Goal: Task Accomplishment & Management: Manage account settings

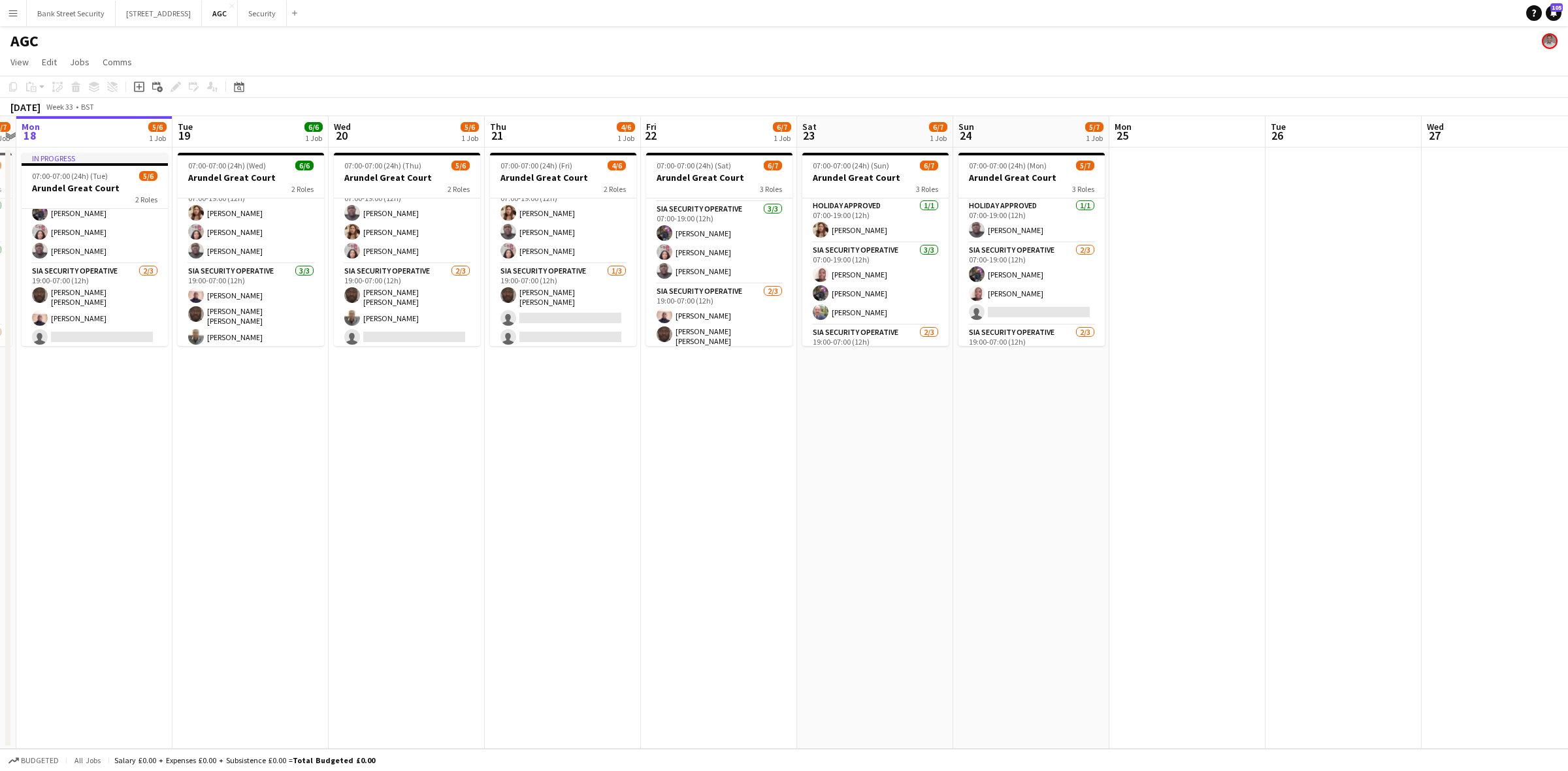
scroll to position [62, 0]
click at [75, 11] on button "Bank Street Security Close" at bounding box center [71, 14] width 89 height 26
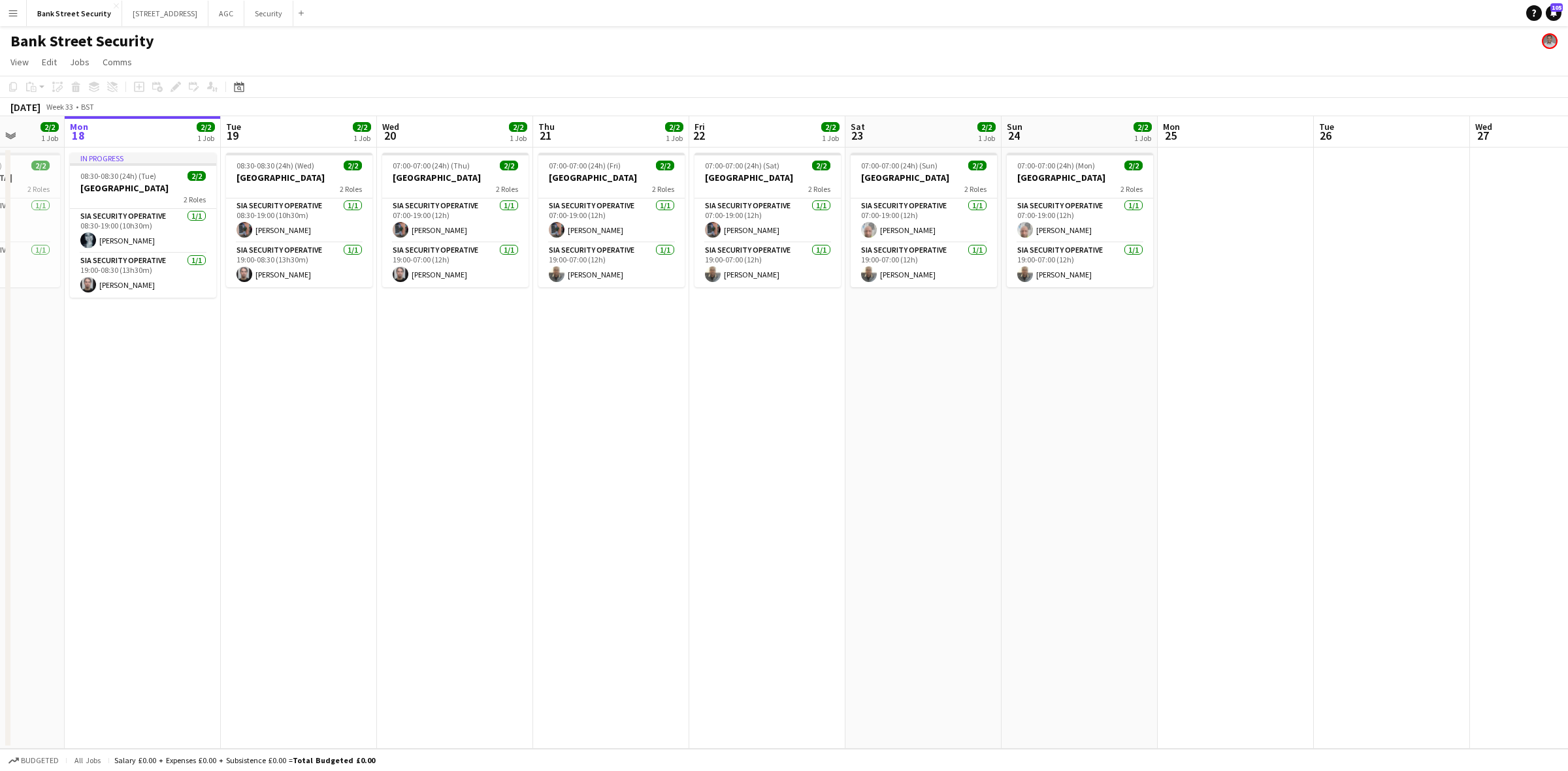
scroll to position [0, 360]
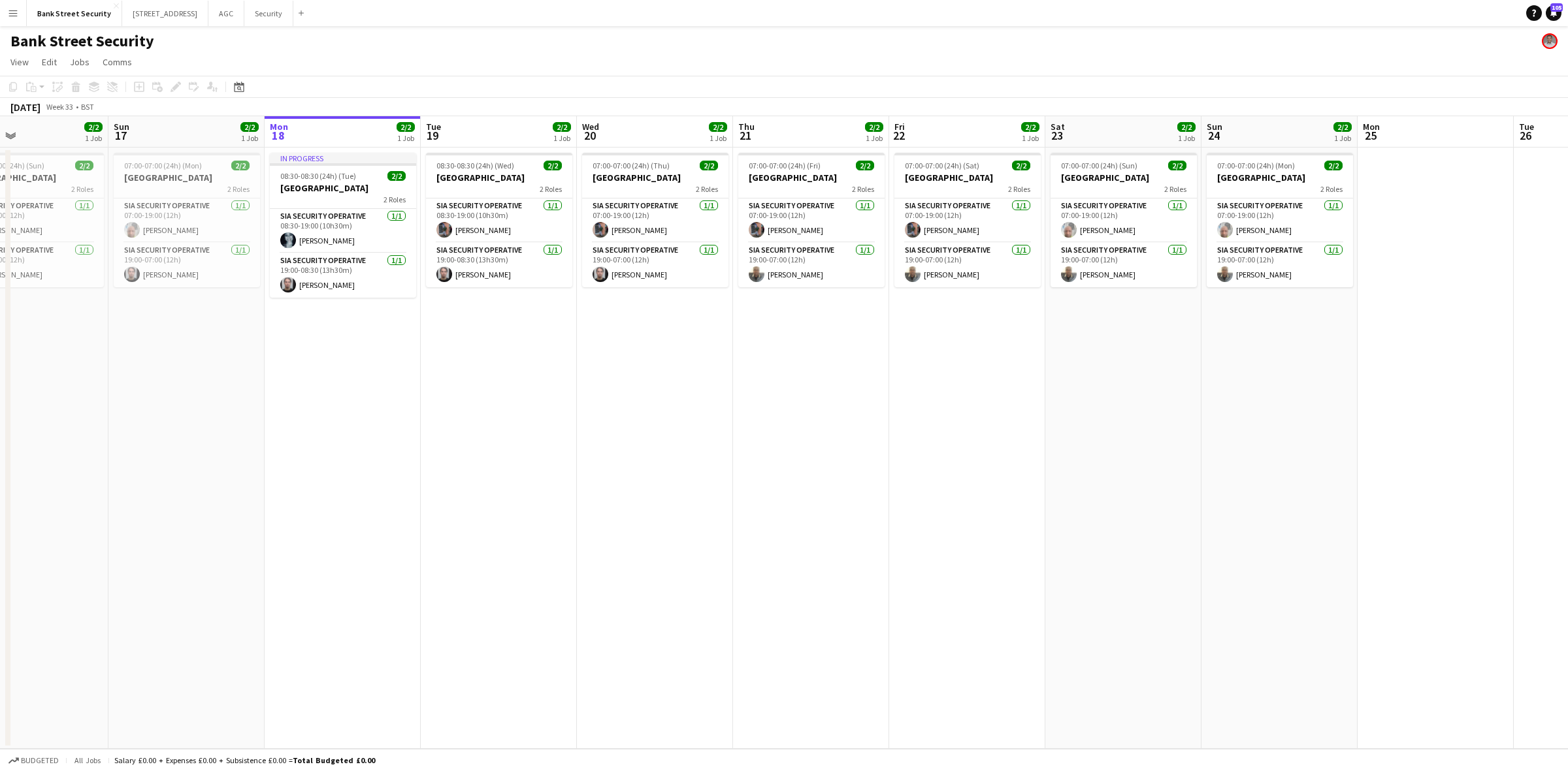
drag, startPoint x: 99, startPoint y: 368, endPoint x: 206, endPoint y: 378, distance: 107.5
click at [206, 378] on app-calendar-viewport "Thu 14 2/2 1 Job Fri 15 2/2 1 Job Sat 16 2/2 1 Job Sun 17 2/2 1 Job Mon 18 2/2 …" at bounding box center [784, 432] width 1568 height 633
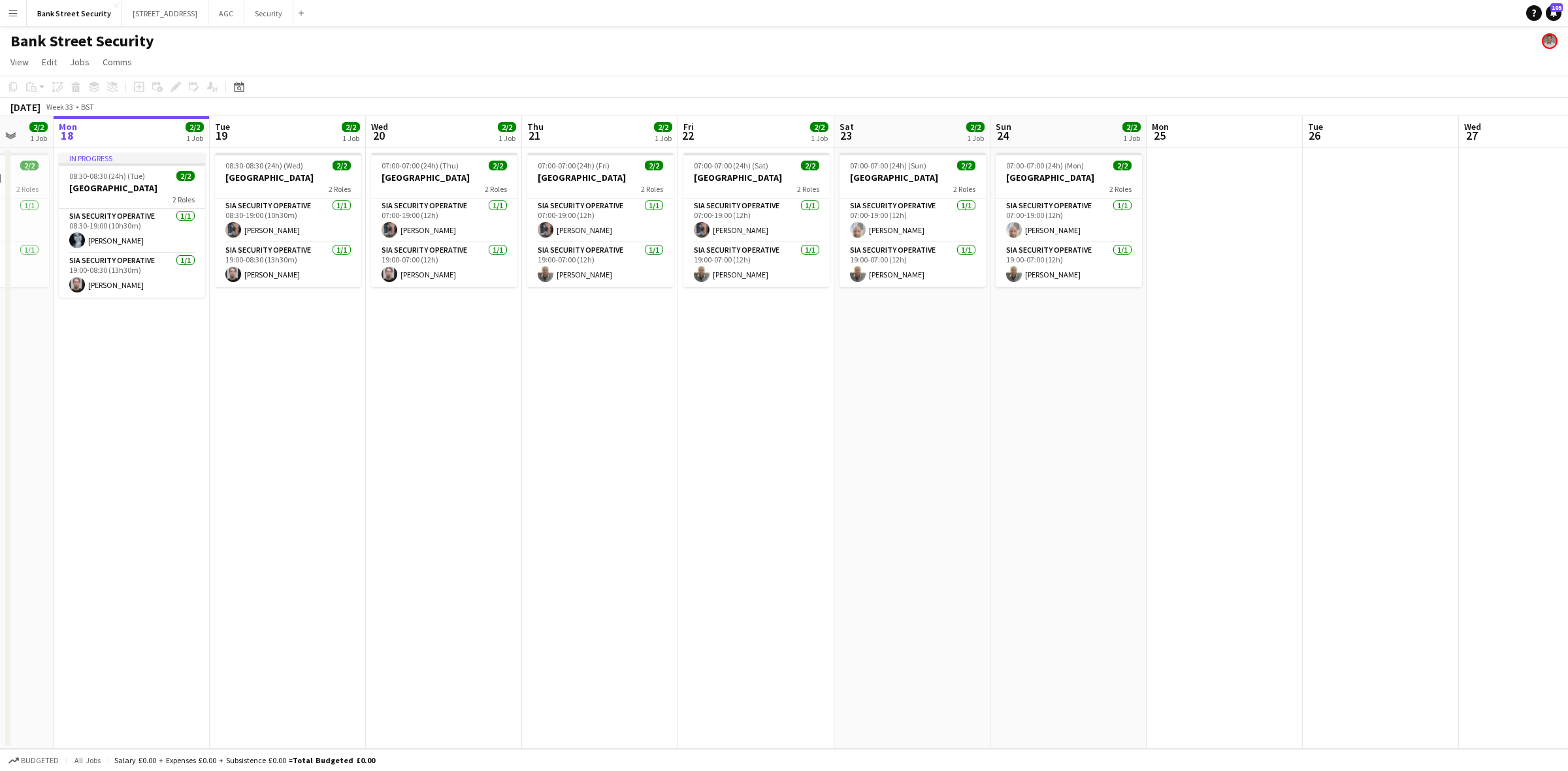
scroll to position [0, 417]
drag, startPoint x: 855, startPoint y: 373, endPoint x: 642, endPoint y: 380, distance: 213.1
click at [642, 380] on app-calendar-viewport "Fri 15 2/2 1 Job Sat 16 2/2 1 Job Sun 17 2/2 1 Job Mon 18 2/2 1 Job Tue 19 2/2 …" at bounding box center [784, 432] width 1568 height 633
click at [285, 17] on button "Security Close" at bounding box center [269, 14] width 49 height 26
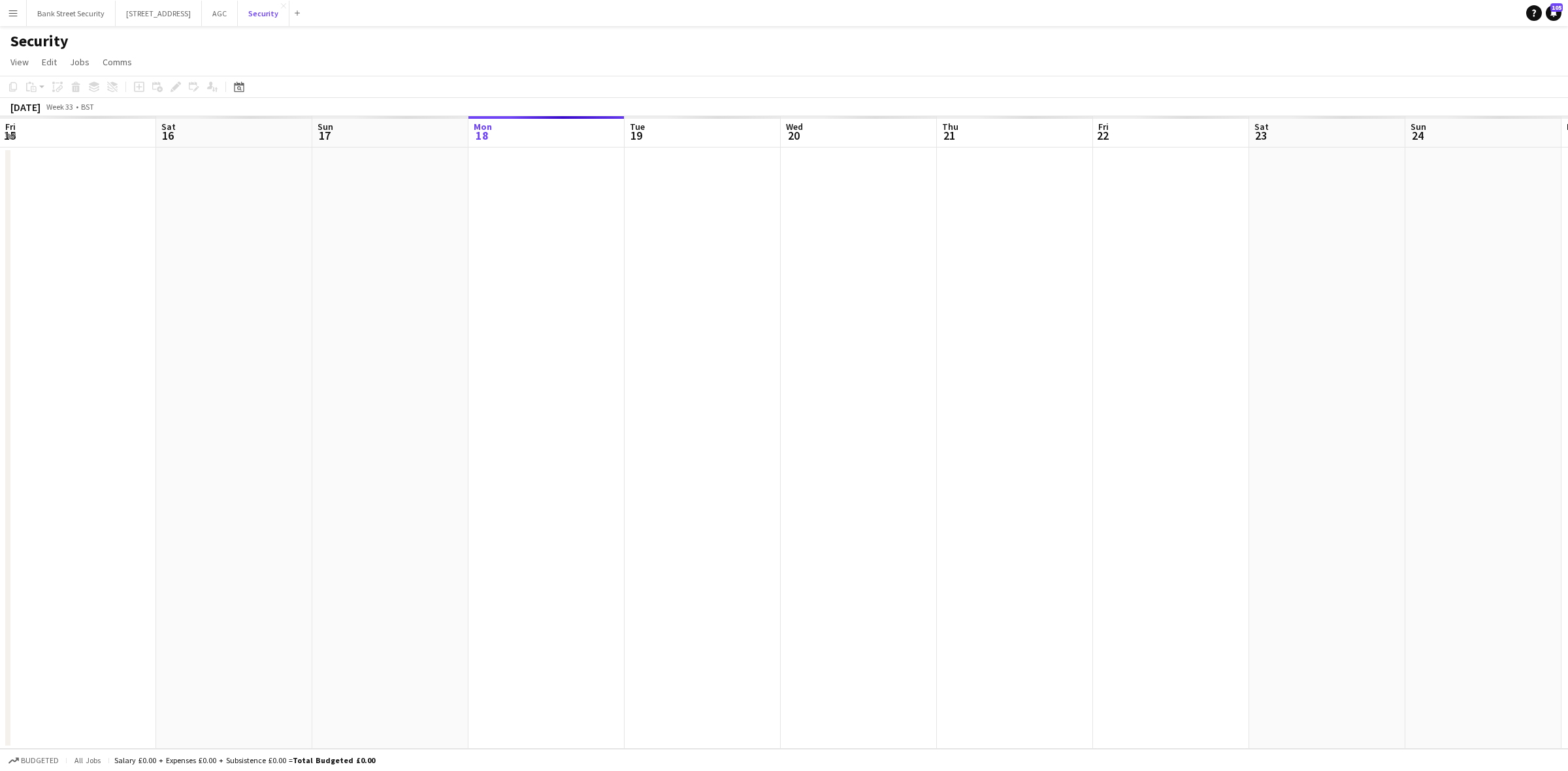
scroll to position [0, 312]
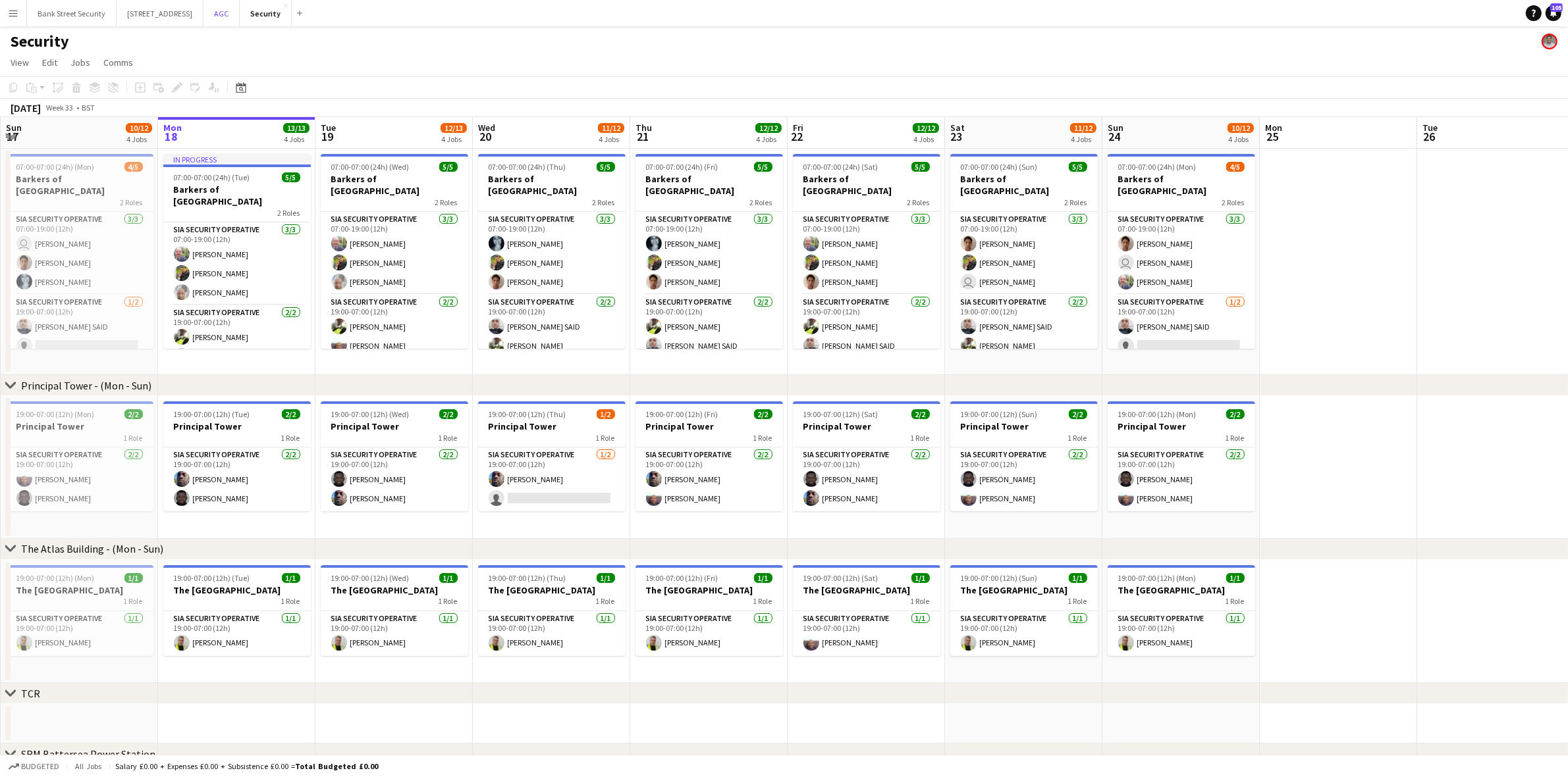
click at [240, 14] on button "AGC Close" at bounding box center [222, 14] width 36 height 26
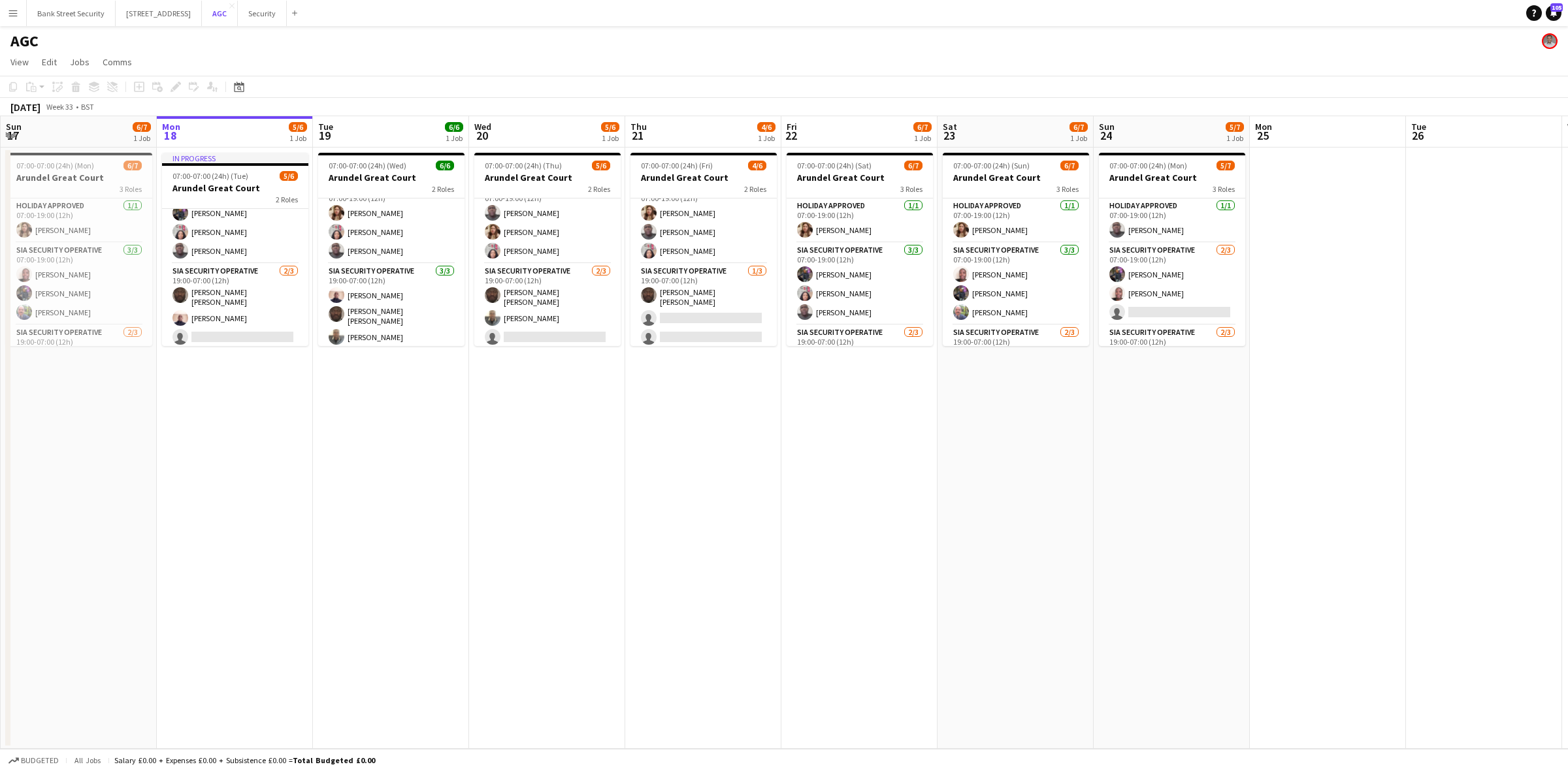
scroll to position [62, 0]
click at [713, 302] on app-card-role "SIA Security Operative [DATE] 19:00-07:00 (12h) [PERSON_NAME] [PERSON_NAME] sin…" at bounding box center [703, 307] width 146 height 86
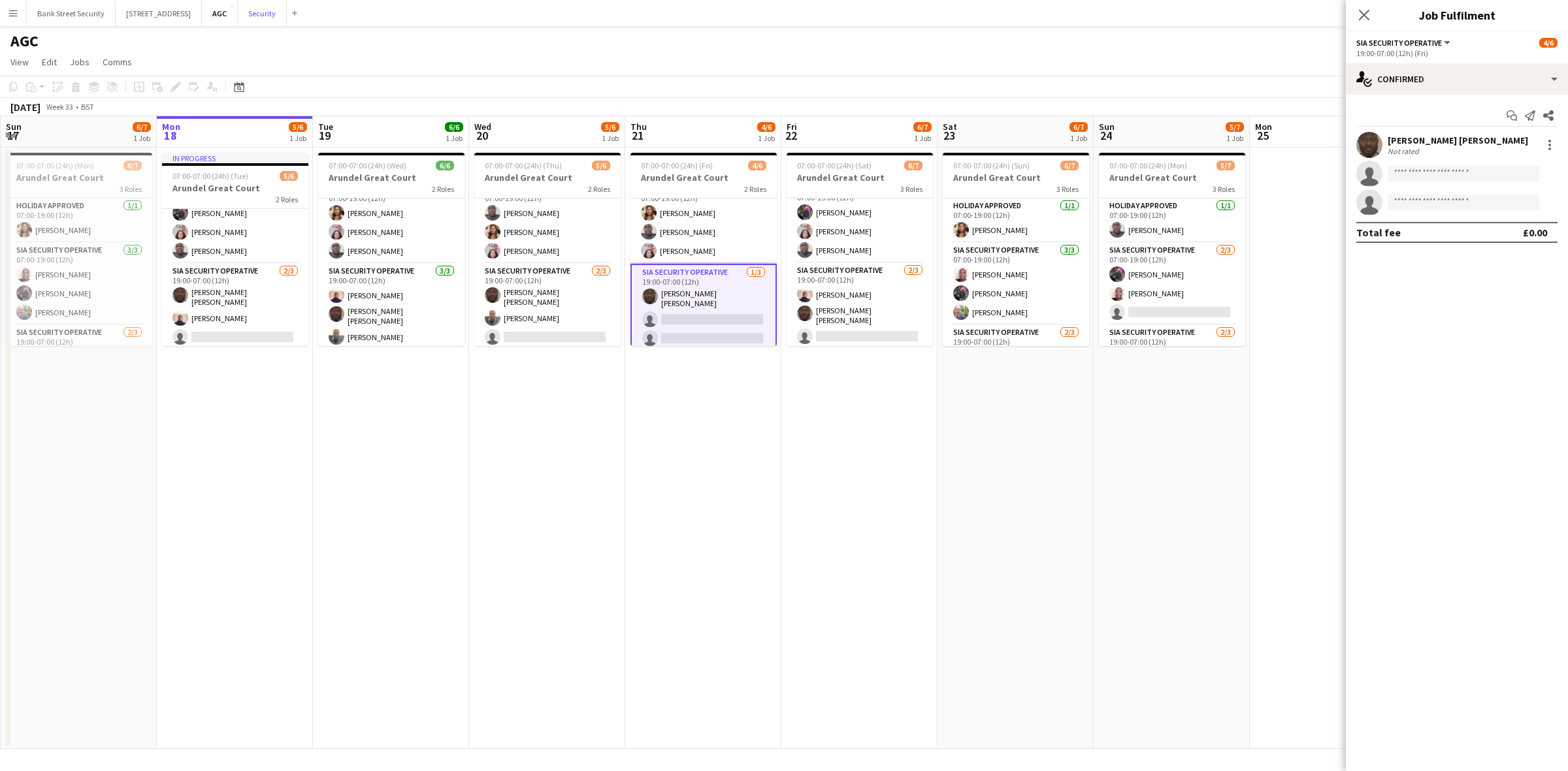
click at [286, 16] on button "Security Close" at bounding box center [262, 14] width 49 height 26
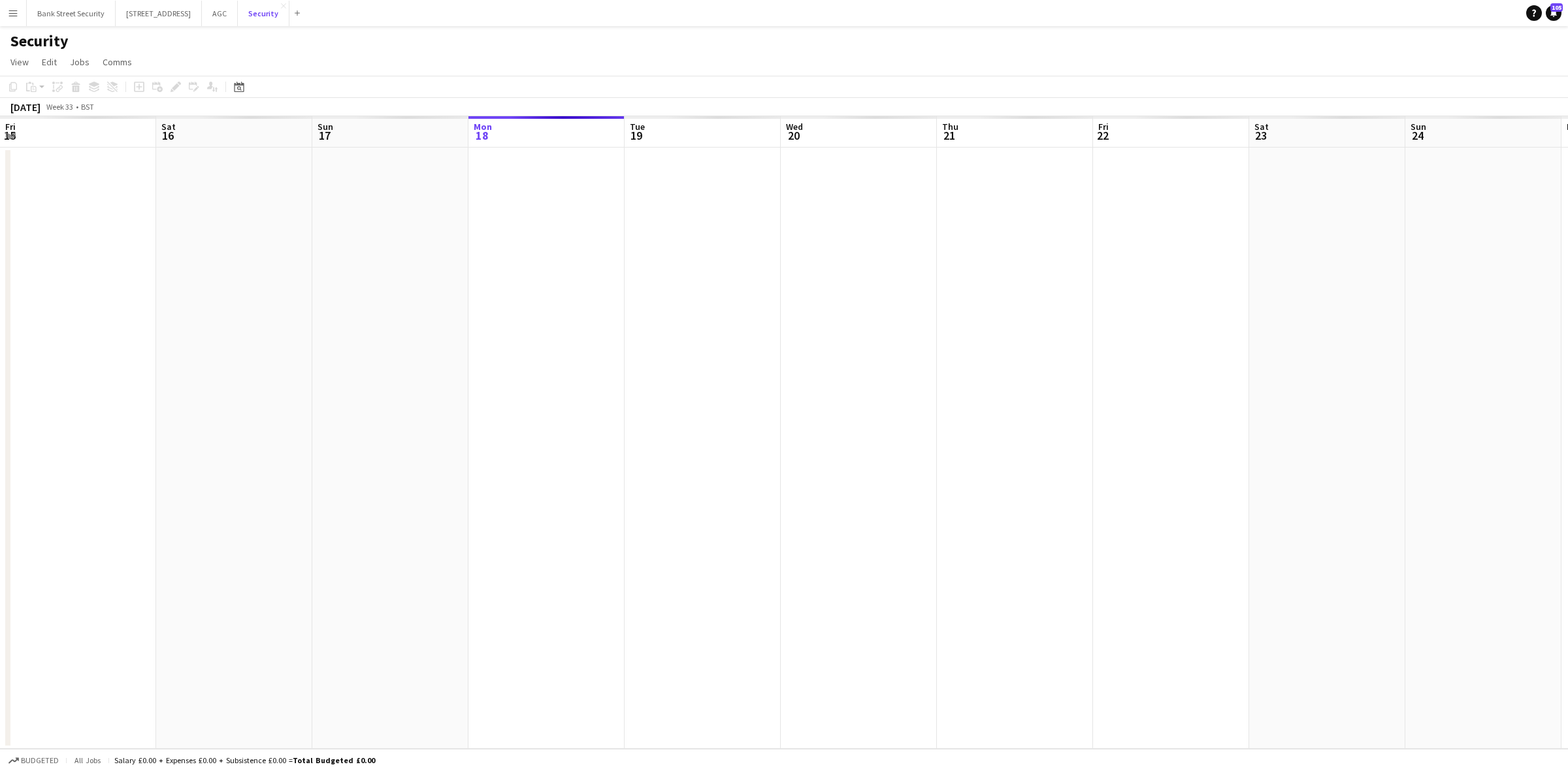
scroll to position [0, 312]
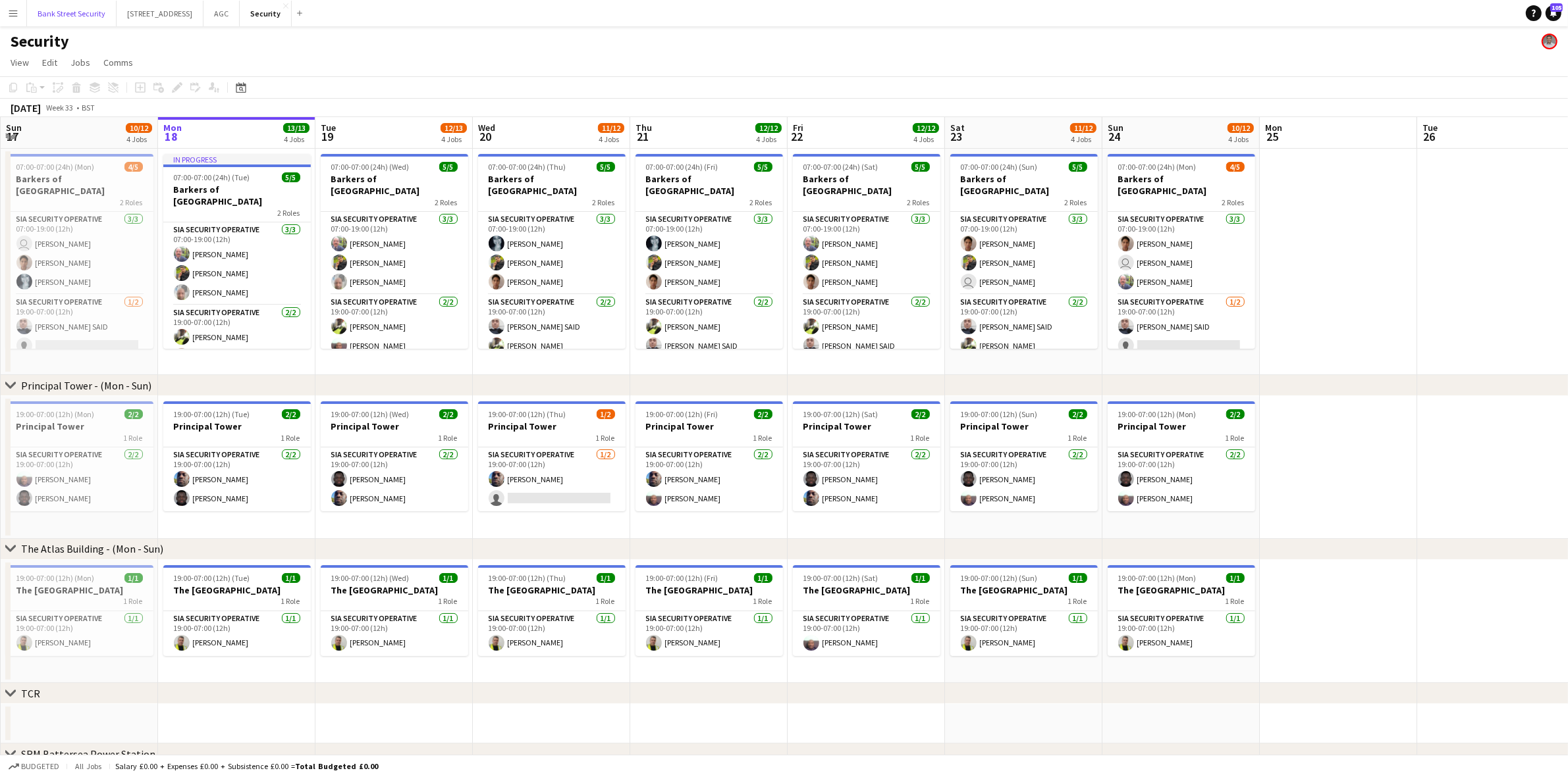
click at [92, 13] on button "Bank Street Security Close" at bounding box center [72, 14] width 90 height 26
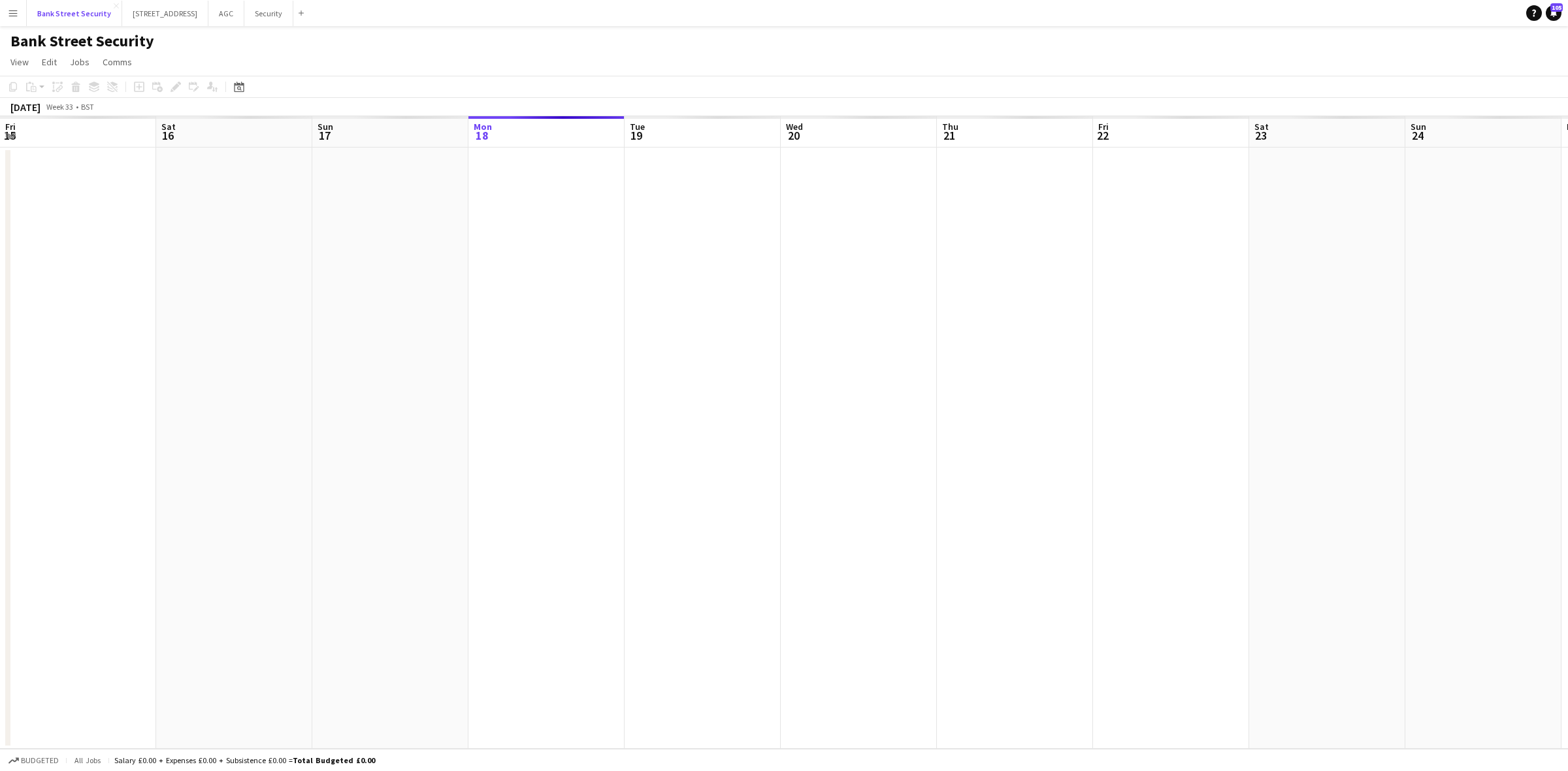
scroll to position [0, 312]
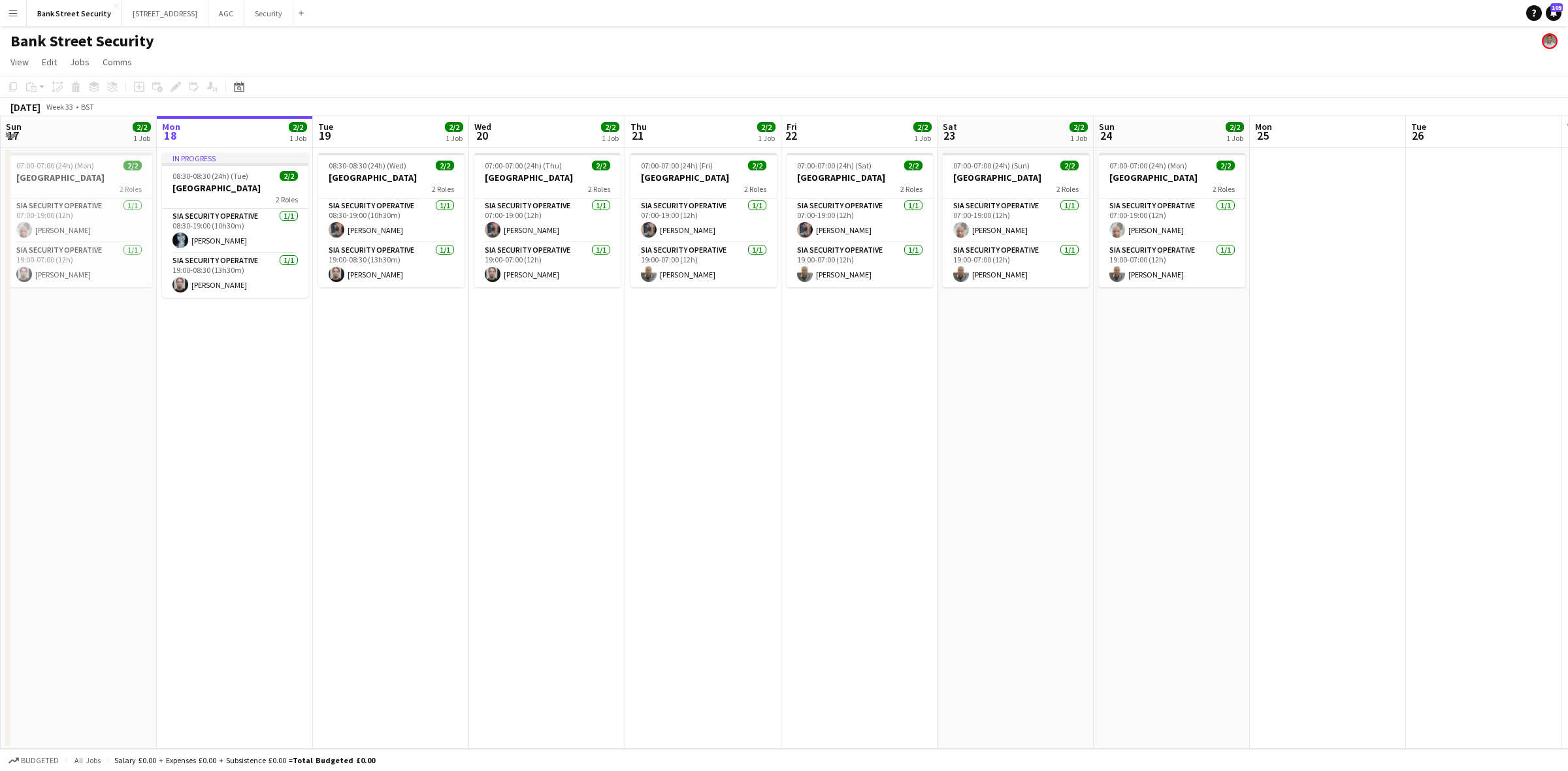
click at [673, 262] on app-card-role "SIA Security Operative [DATE] 19:00-07:00 (12h) [PERSON_NAME]" at bounding box center [703, 265] width 146 height 44
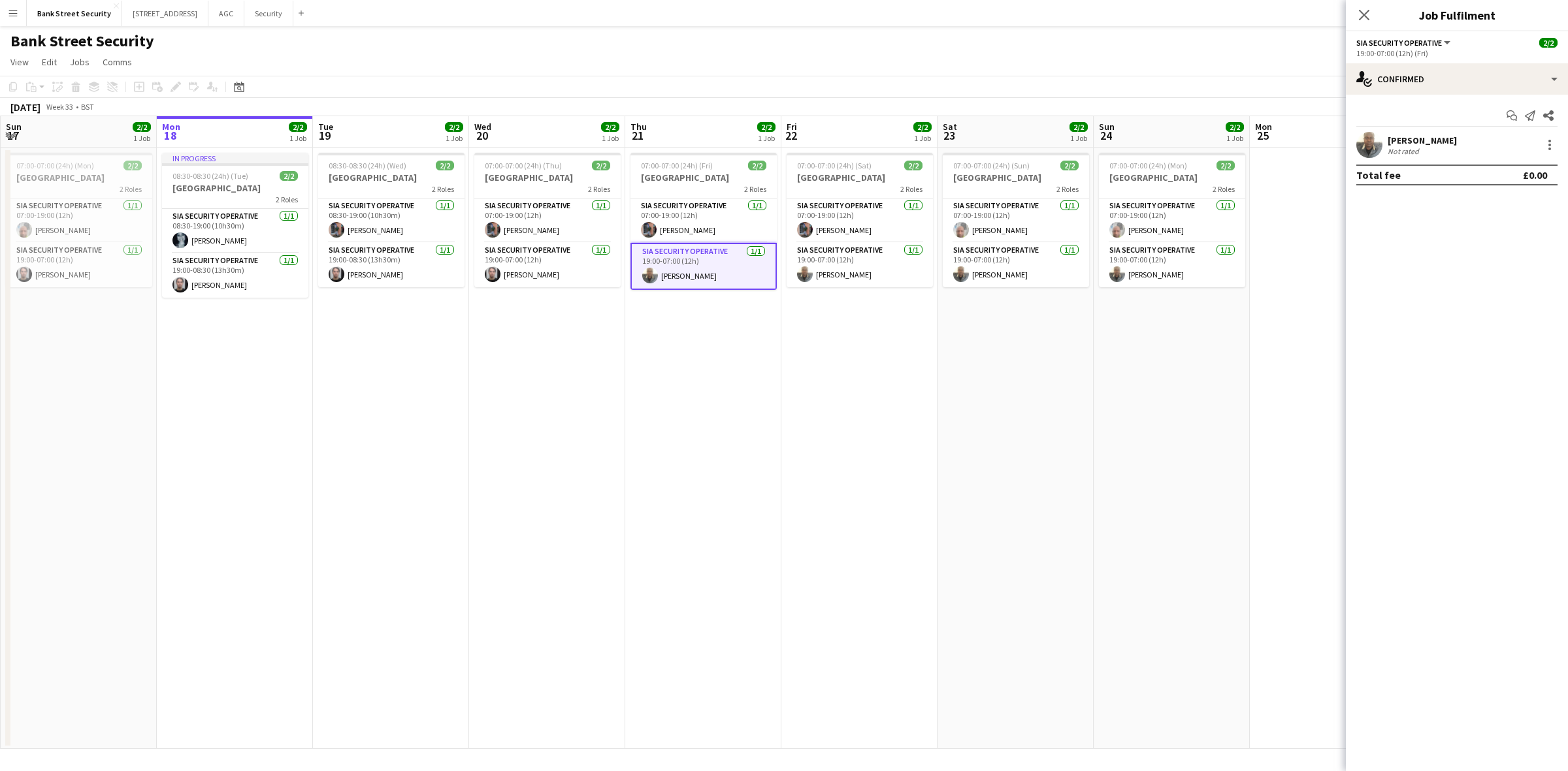
click at [1175, 144] on div at bounding box center [1550, 145] width 3 height 3
click at [1175, 289] on span "Remove" at bounding box center [1486, 294] width 39 height 11
click at [1175, 15] on icon at bounding box center [1364, 15] width 11 height 11
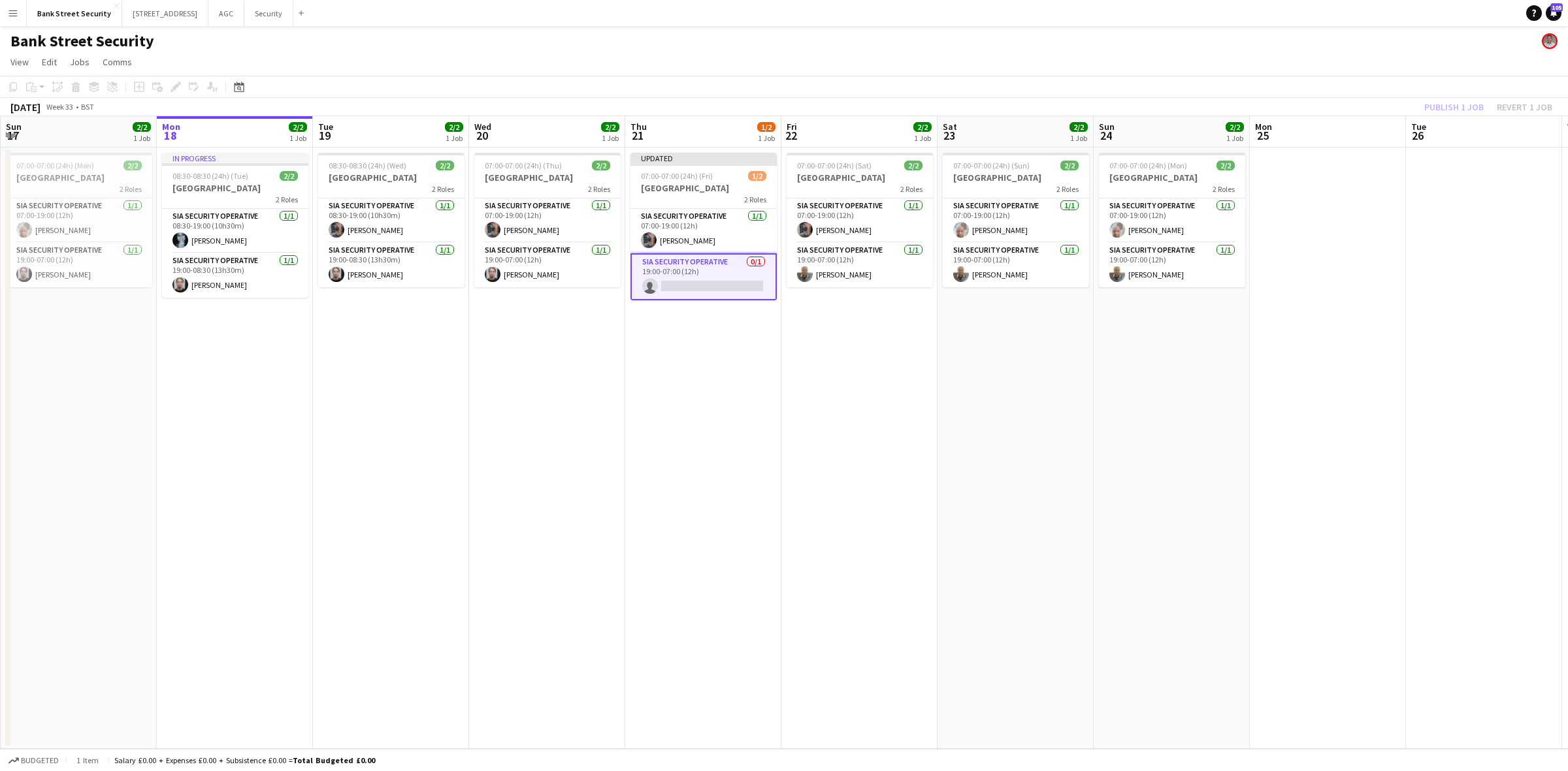
click at [1175, 106] on div "Publish 1 job Revert 1 job" at bounding box center [1488, 107] width 159 height 17
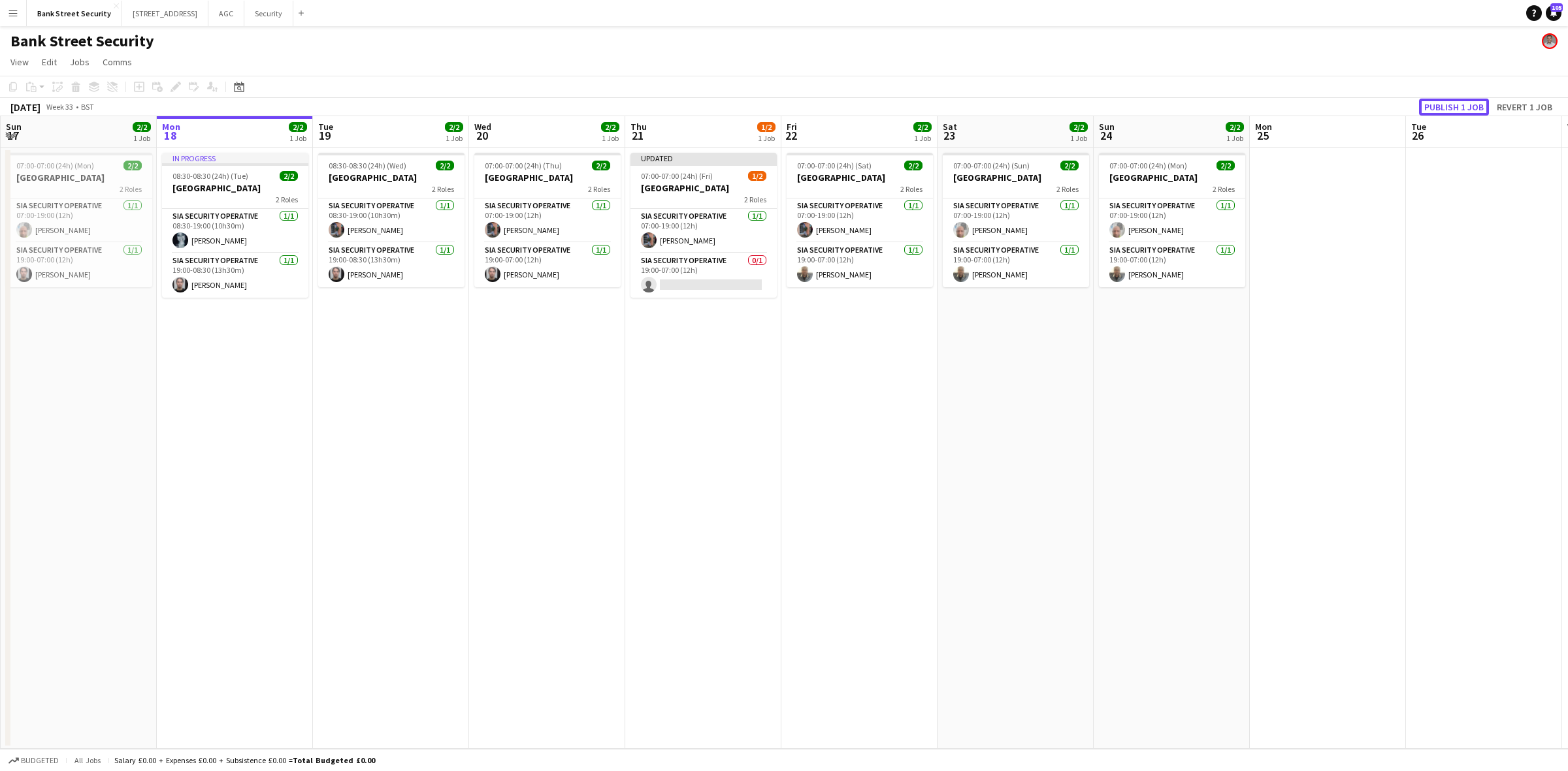
click at [1175, 106] on button "Publish 1 job" at bounding box center [1454, 107] width 70 height 17
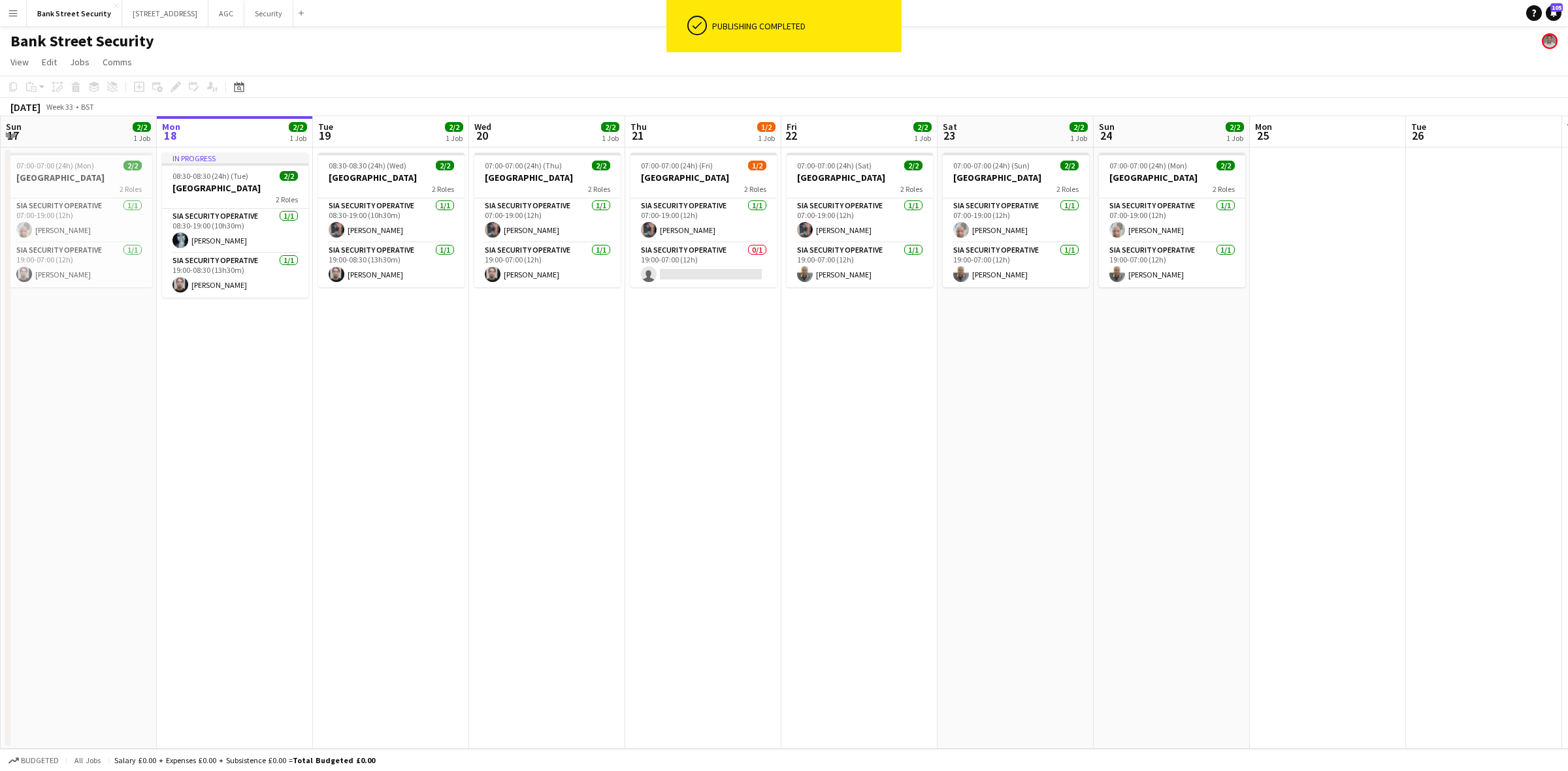
click at [684, 269] on app-card-role "SIA Security Operative 0/1 19:00-07:00 (12h) single-neutral-actions" at bounding box center [703, 265] width 146 height 44
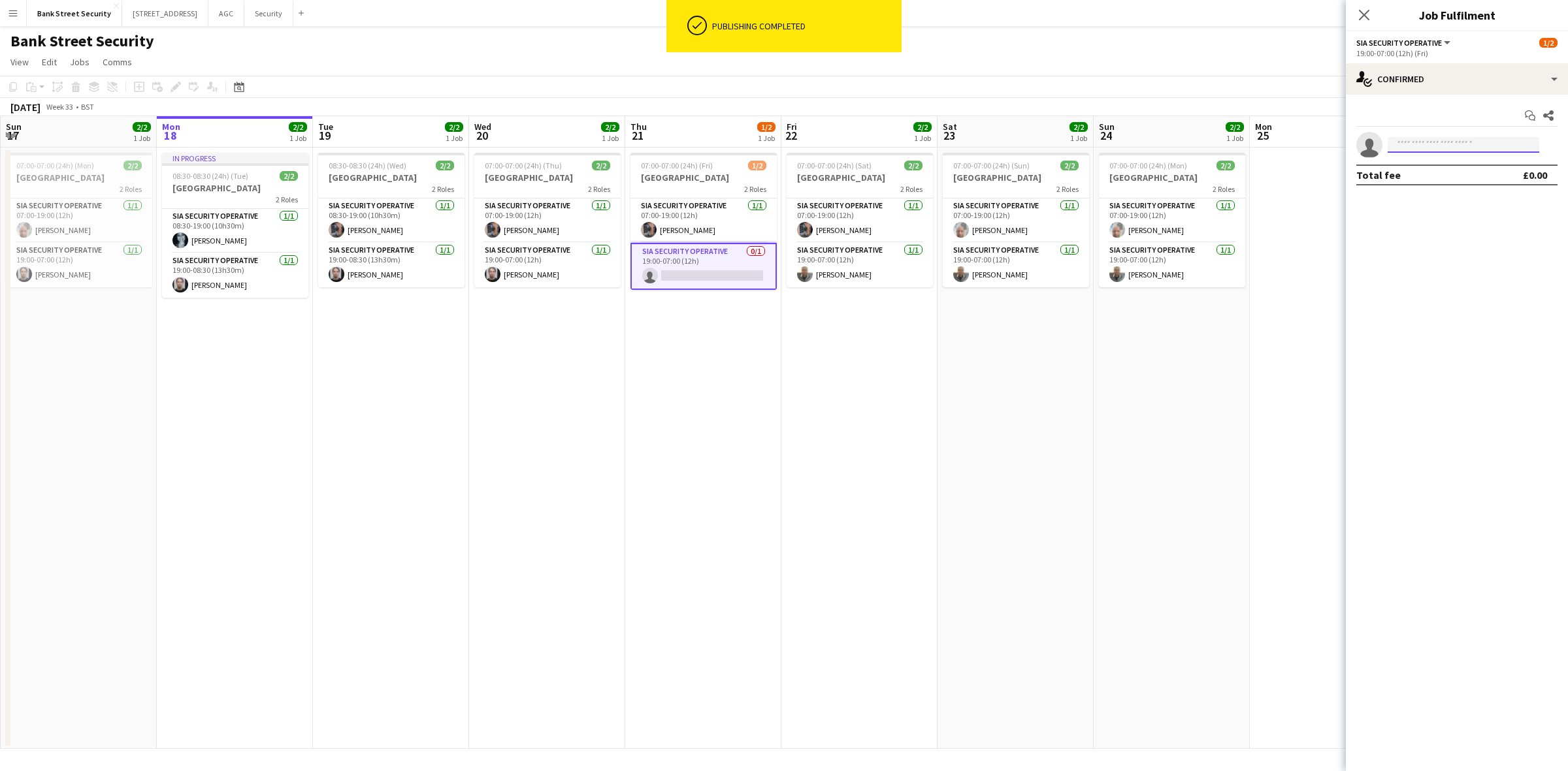
click at [1175, 147] on input at bounding box center [1463, 145] width 151 height 16
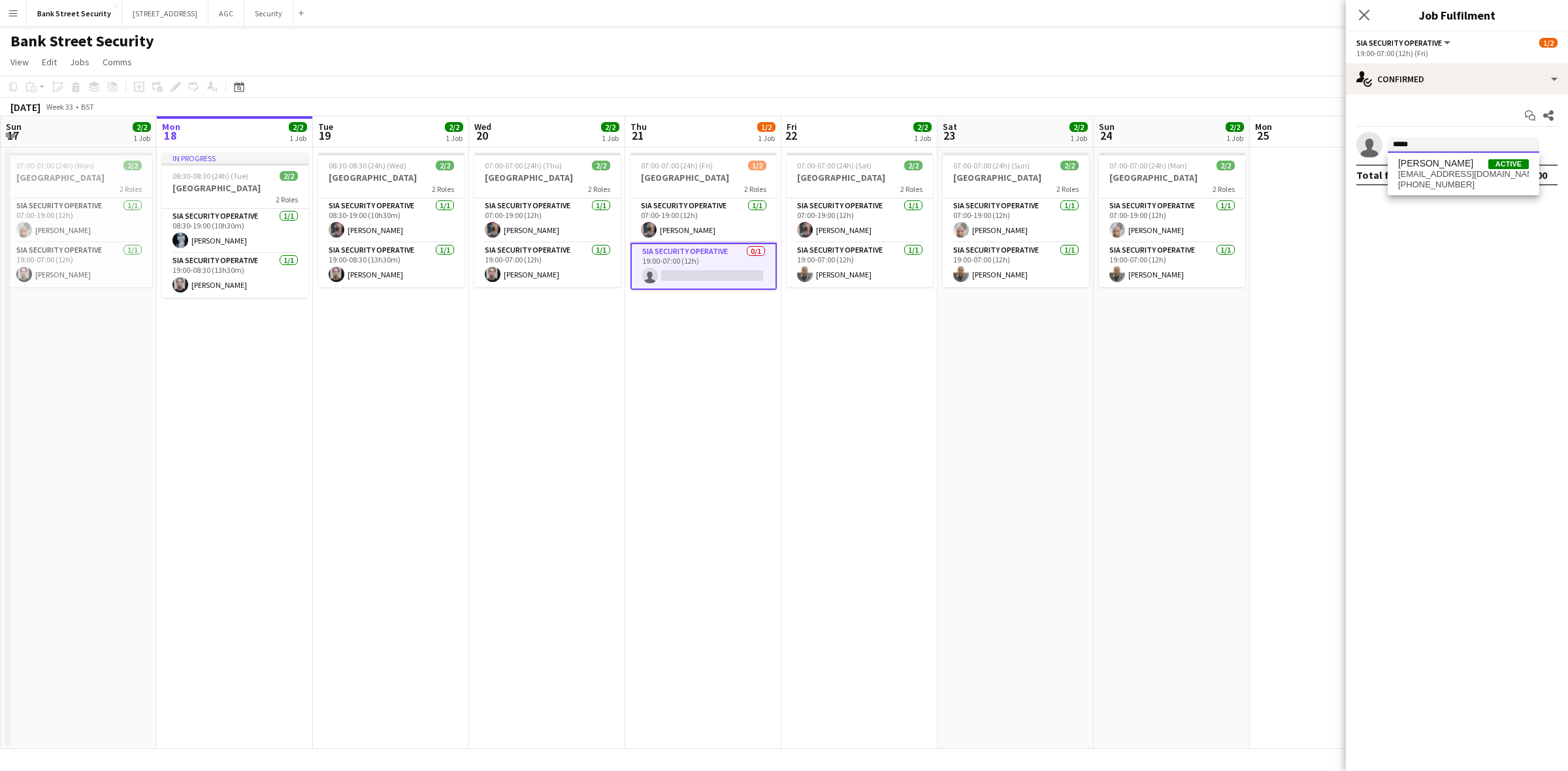
type input "*****"
click at [1175, 161] on span "[PERSON_NAME] Active" at bounding box center [1463, 163] width 130 height 11
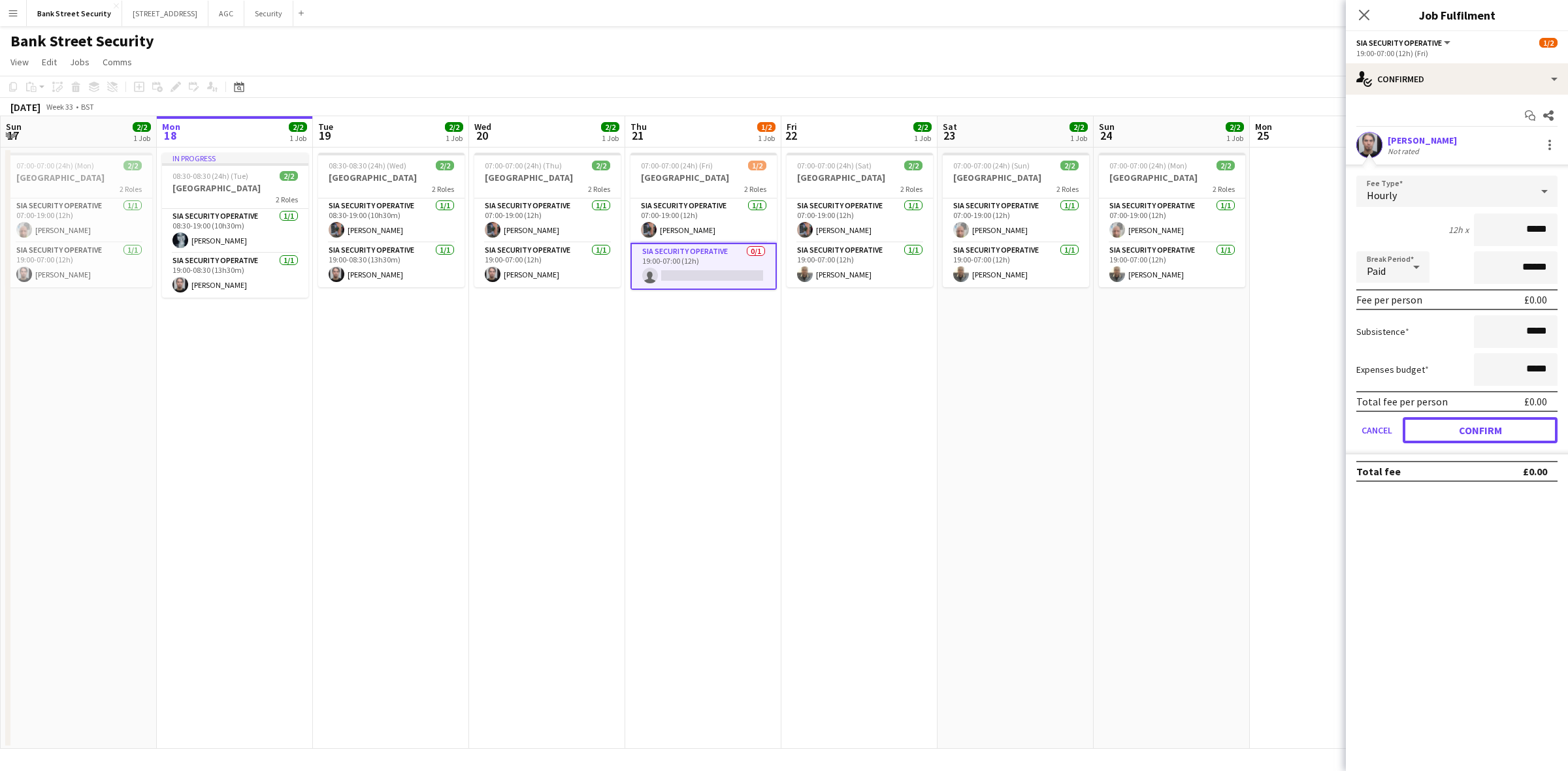
click at [1175, 426] on button "Confirm" at bounding box center [1480, 430] width 155 height 26
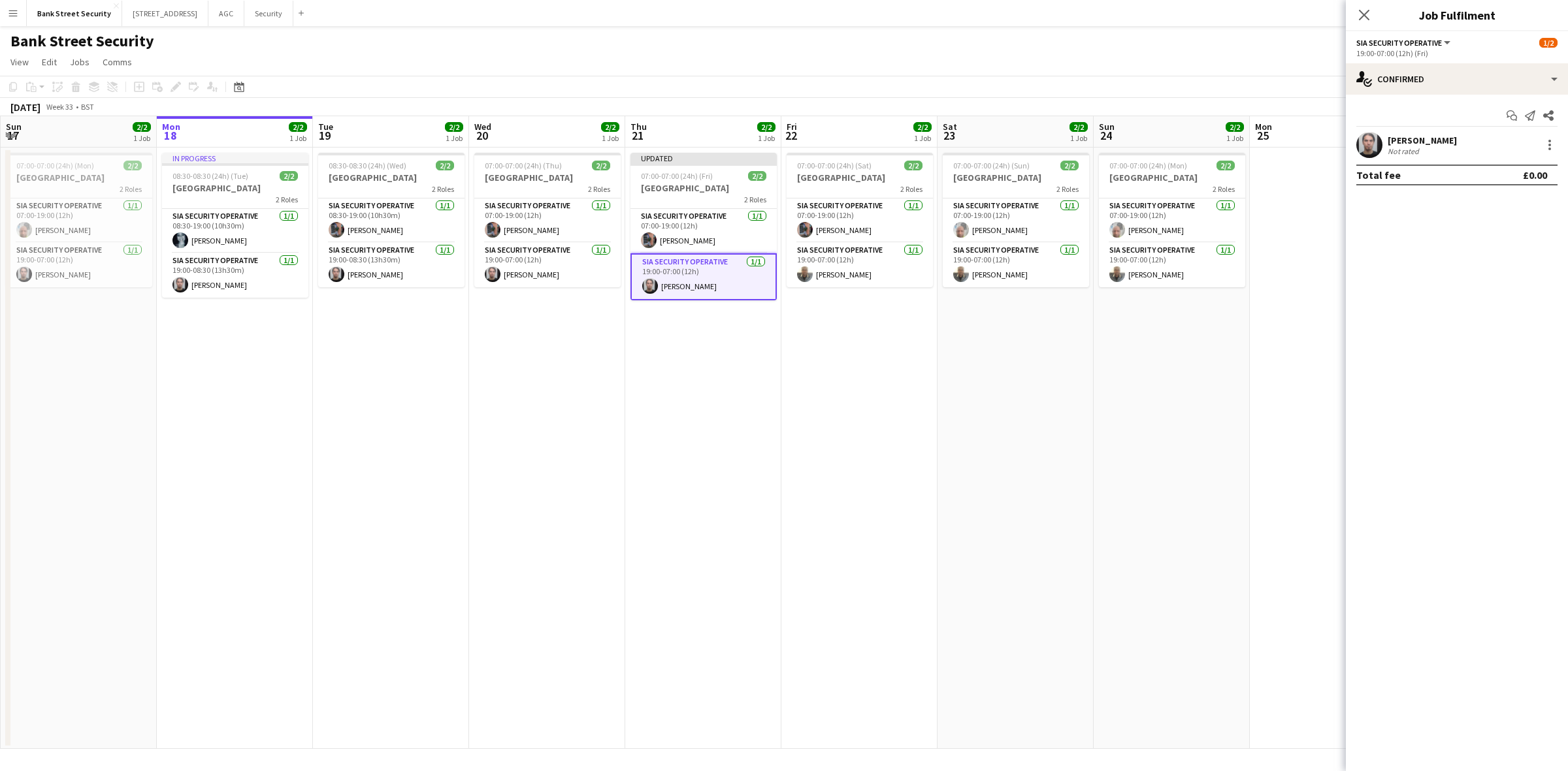
click at [1175, 15] on app-icon "Close pop-in" at bounding box center [1364, 15] width 16 height 16
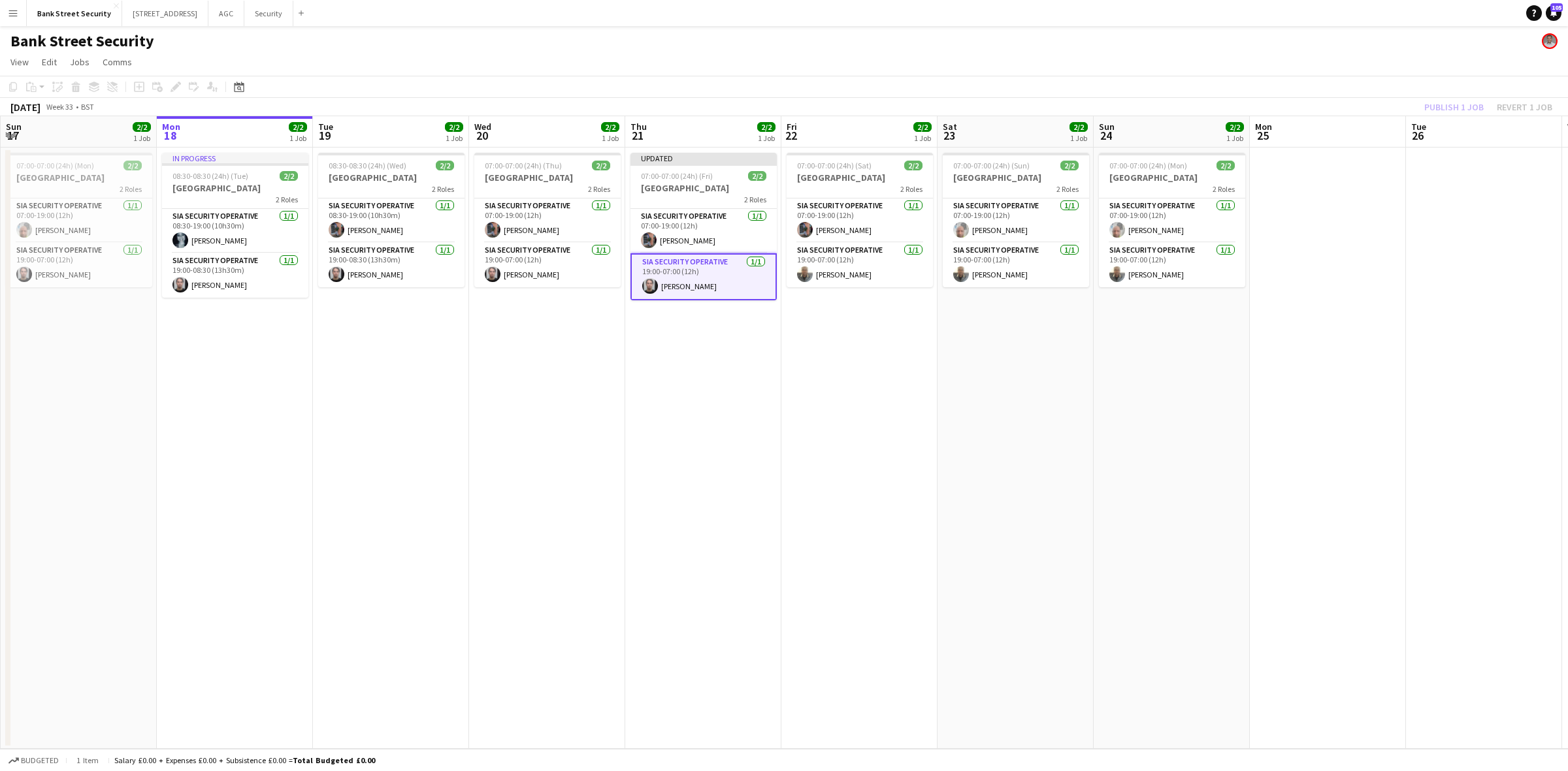
click at [1175, 106] on div "Publish 1 job Revert 1 job" at bounding box center [1488, 107] width 159 height 17
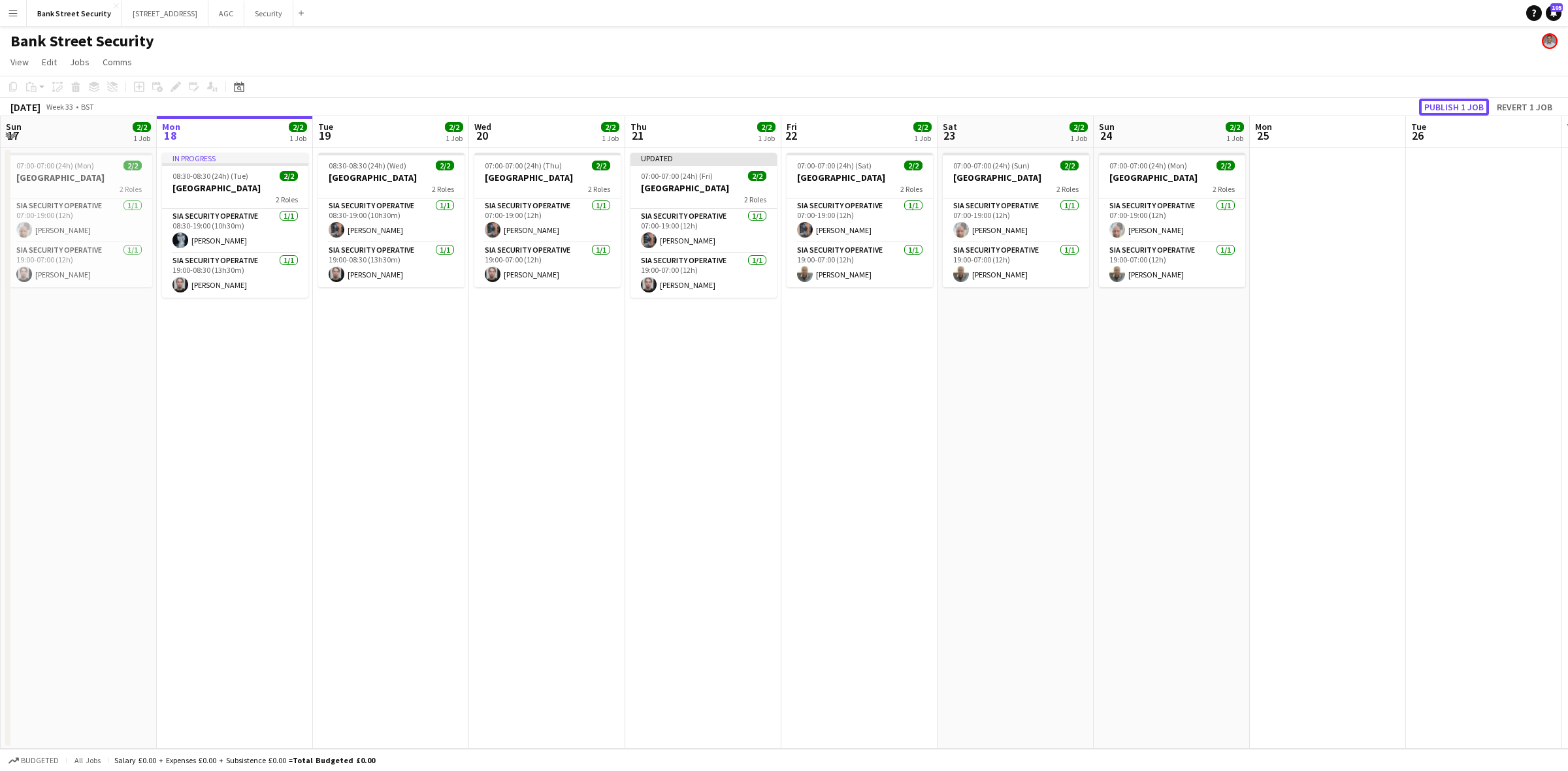
click at [1175, 106] on button "Publish 1 job" at bounding box center [1454, 107] width 70 height 17
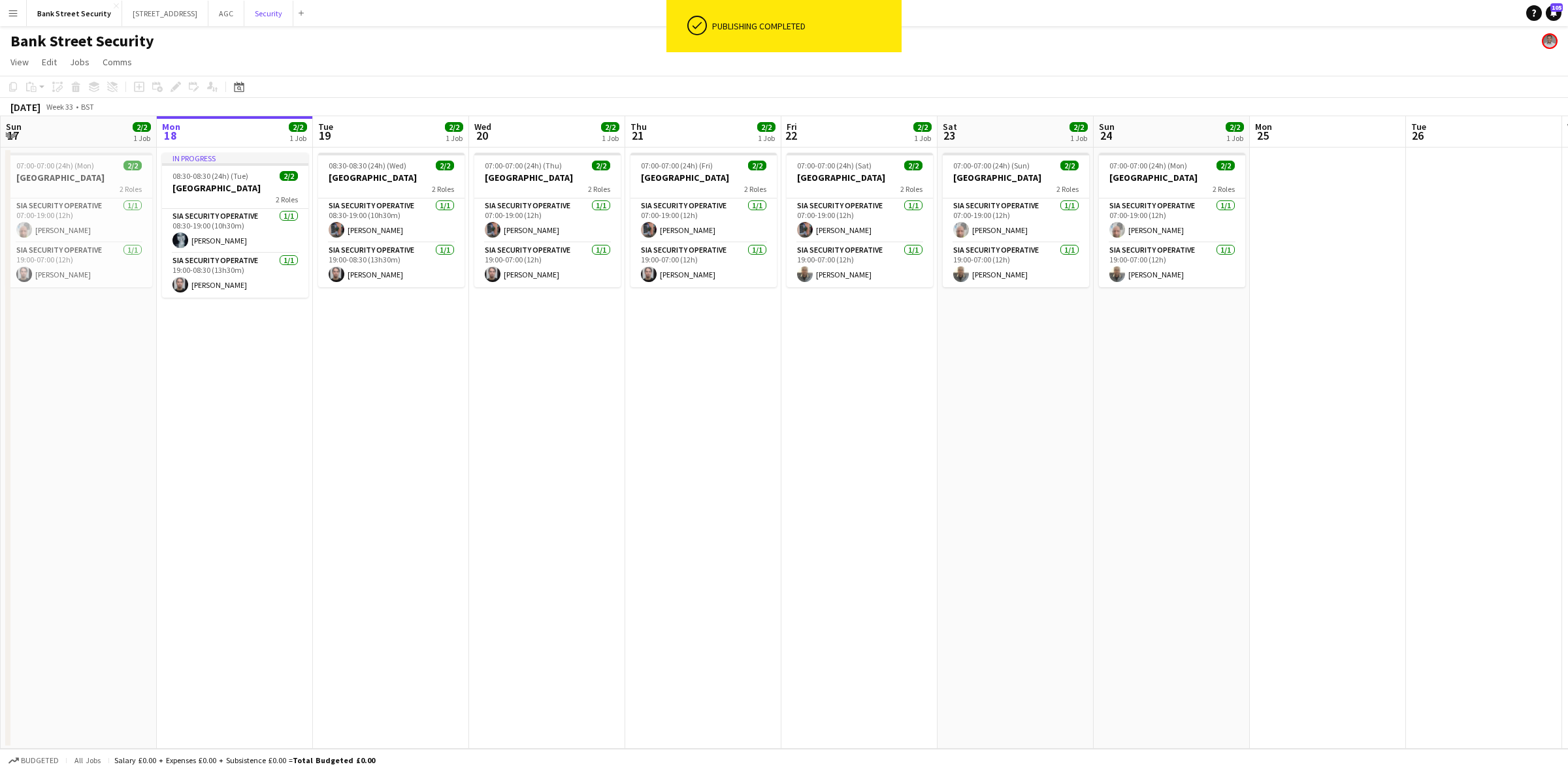
click at [266, 10] on button "Security Close" at bounding box center [269, 14] width 49 height 26
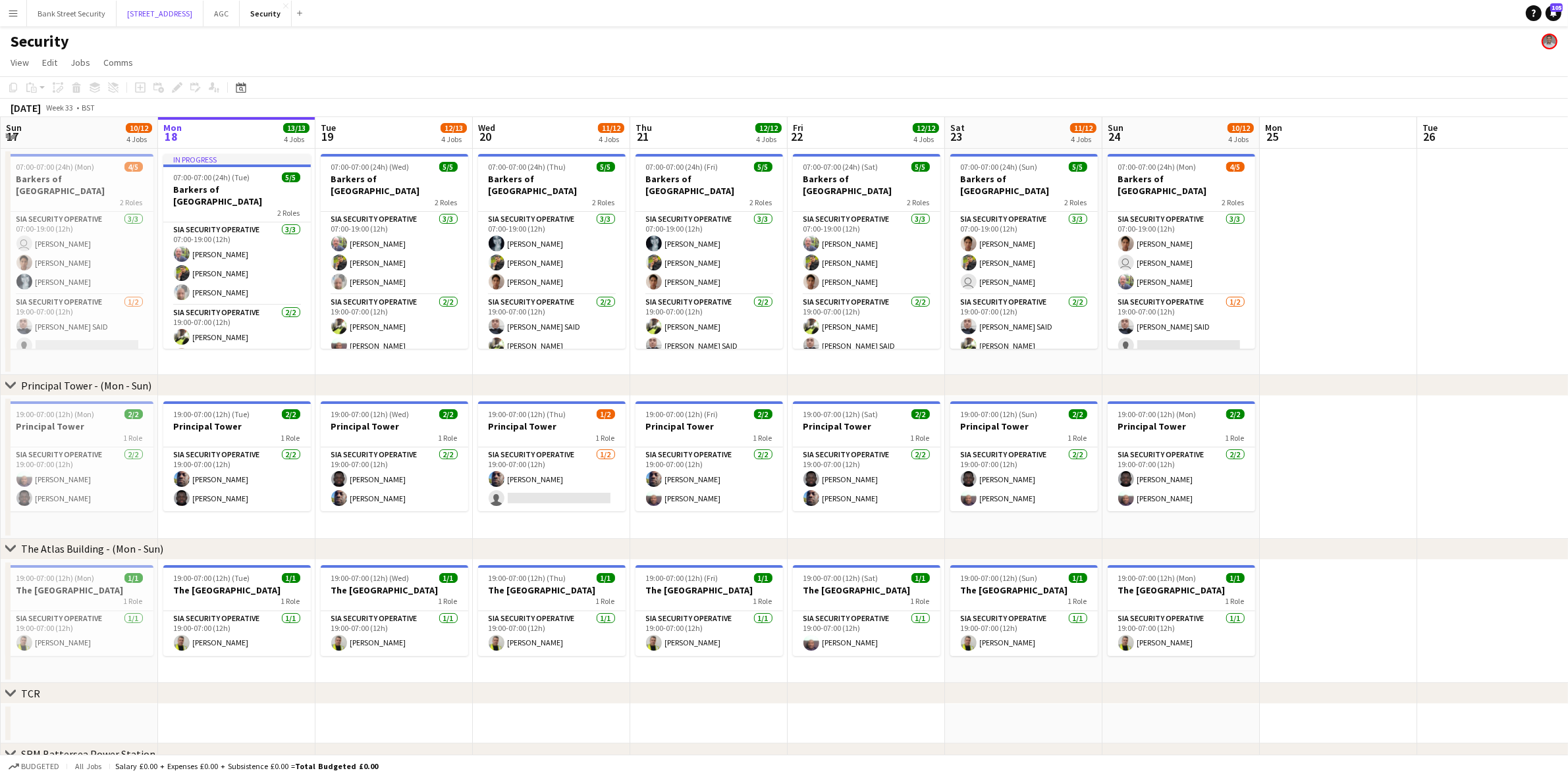
click at [162, 11] on button "[STREET_ADDRESS]" at bounding box center [160, 14] width 87 height 26
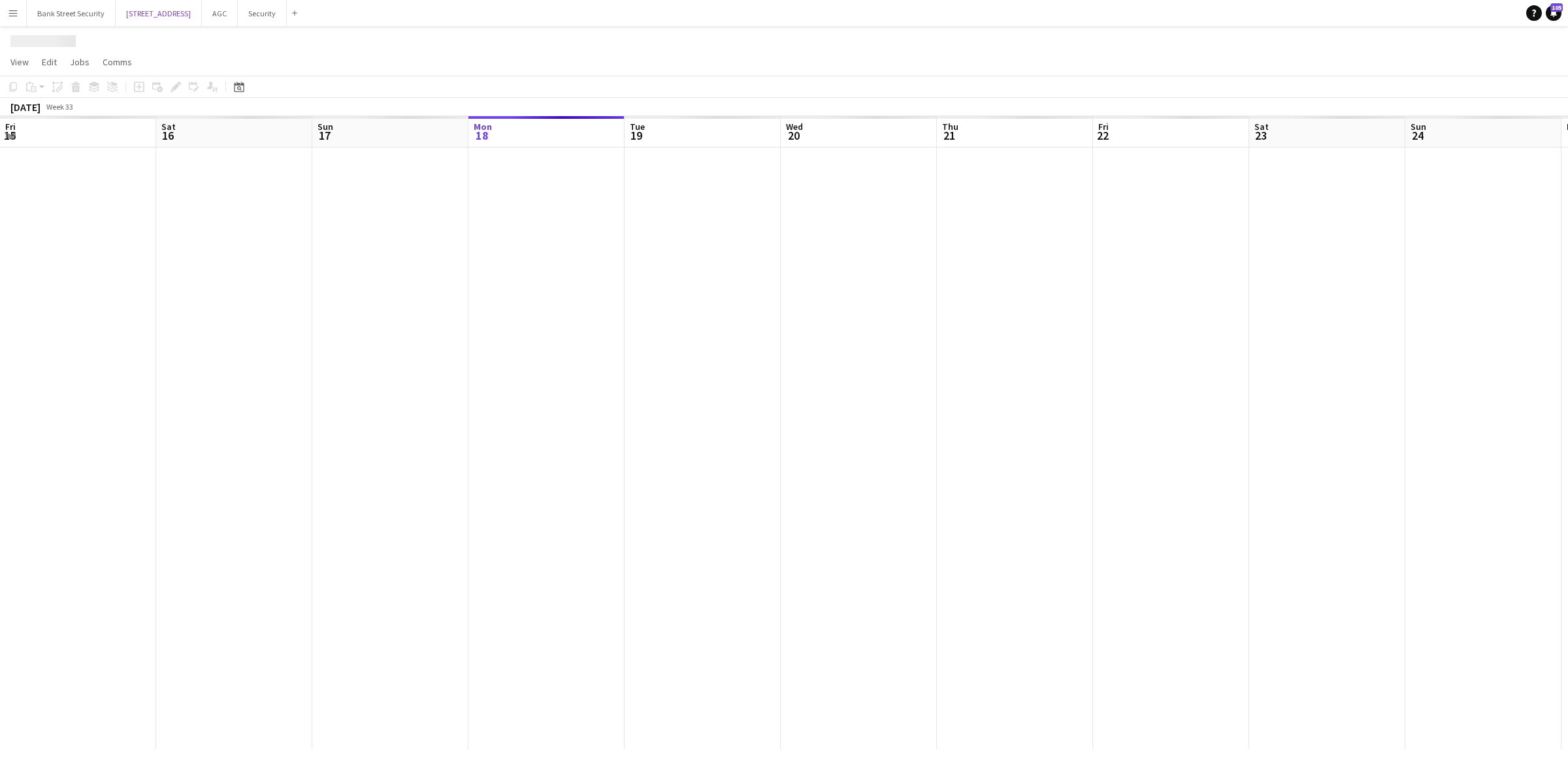
scroll to position [0, 312]
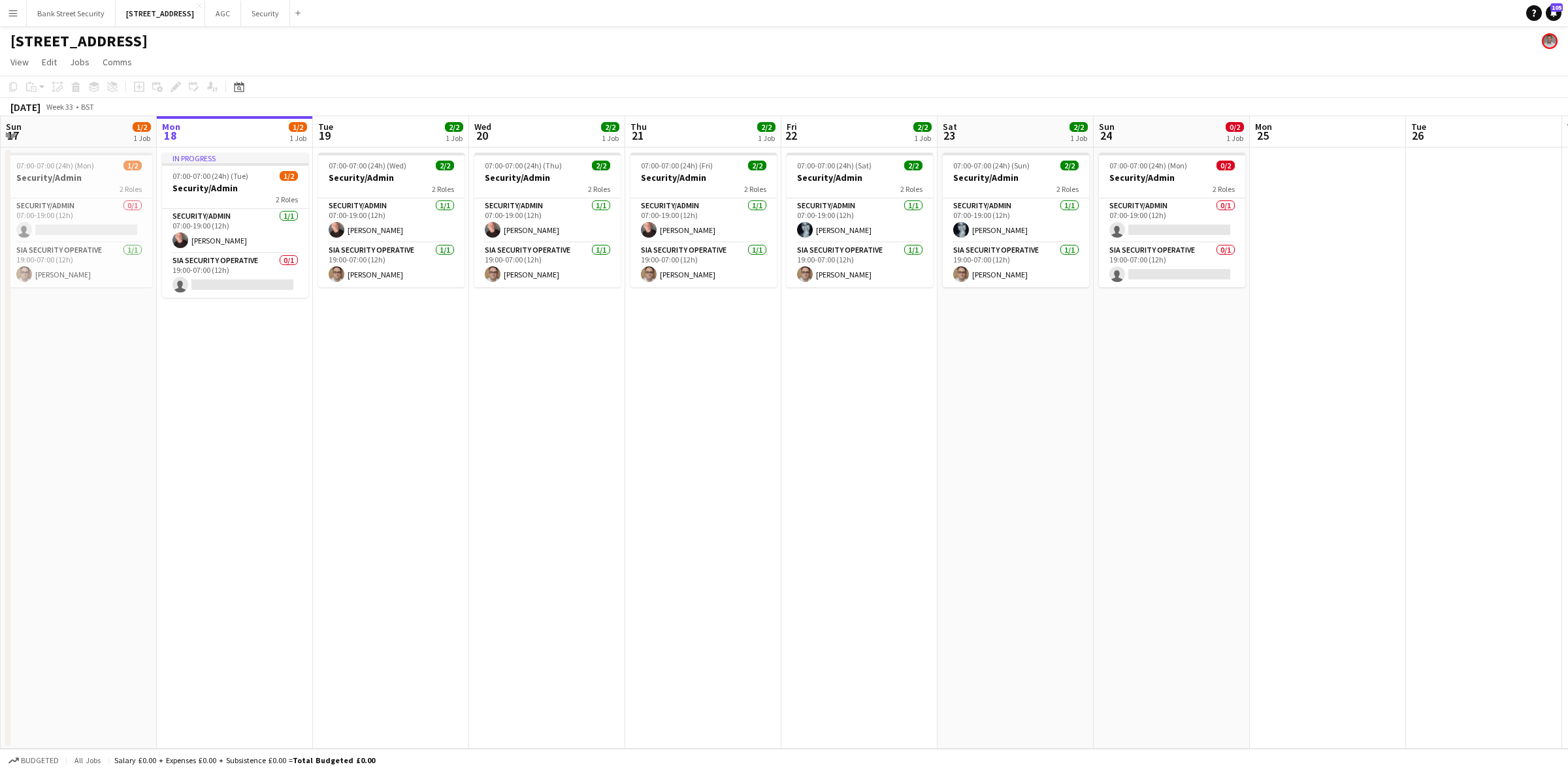
click at [227, 278] on app-card-role "SIA Security Operative 0/1 19:00-07:00 (12h) single-neutral-actions" at bounding box center [235, 276] width 146 height 44
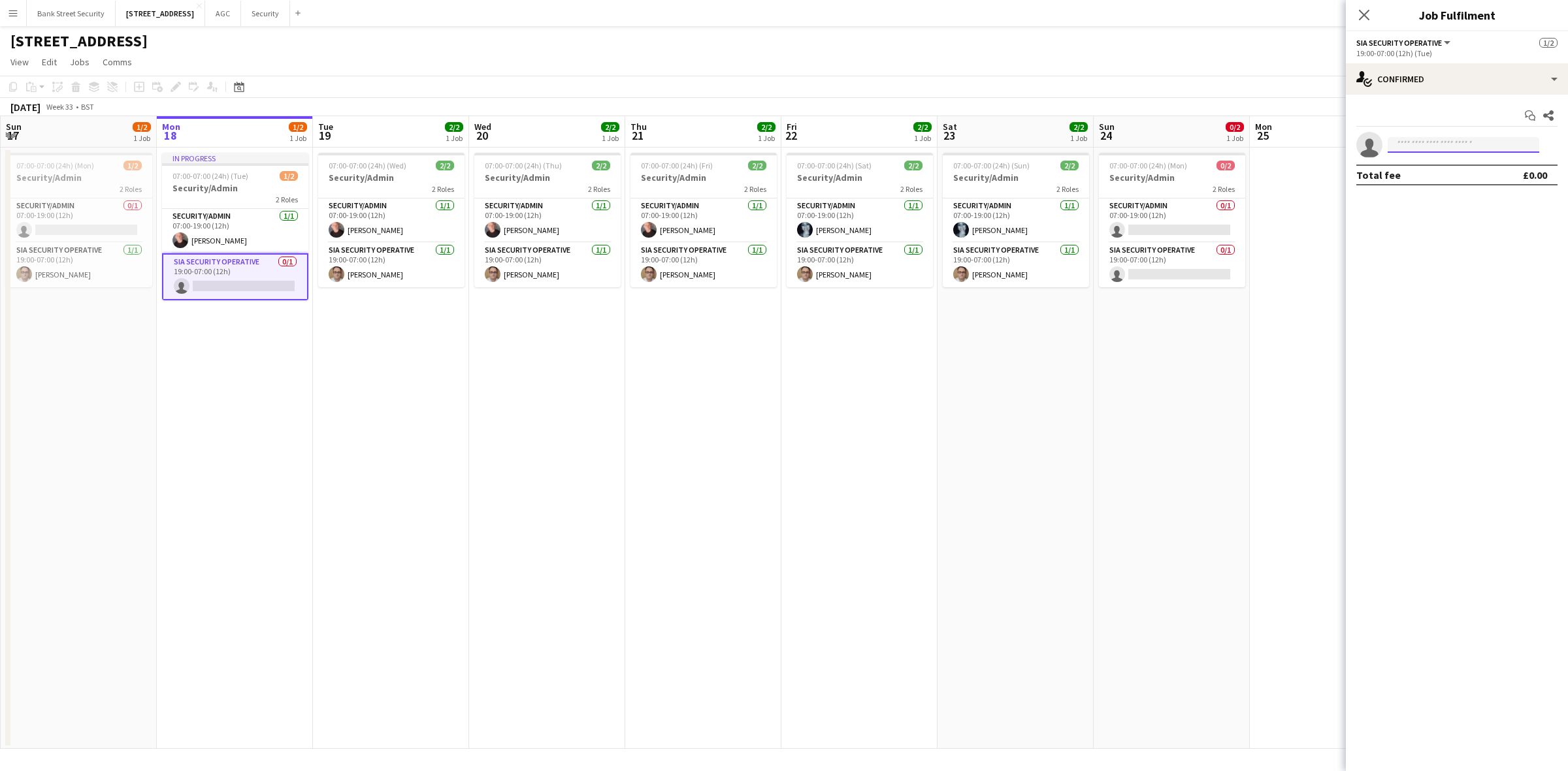
click at [1175, 142] on input at bounding box center [1463, 145] width 151 height 16
click at [237, 13] on button "AGC Close" at bounding box center [223, 14] width 36 height 26
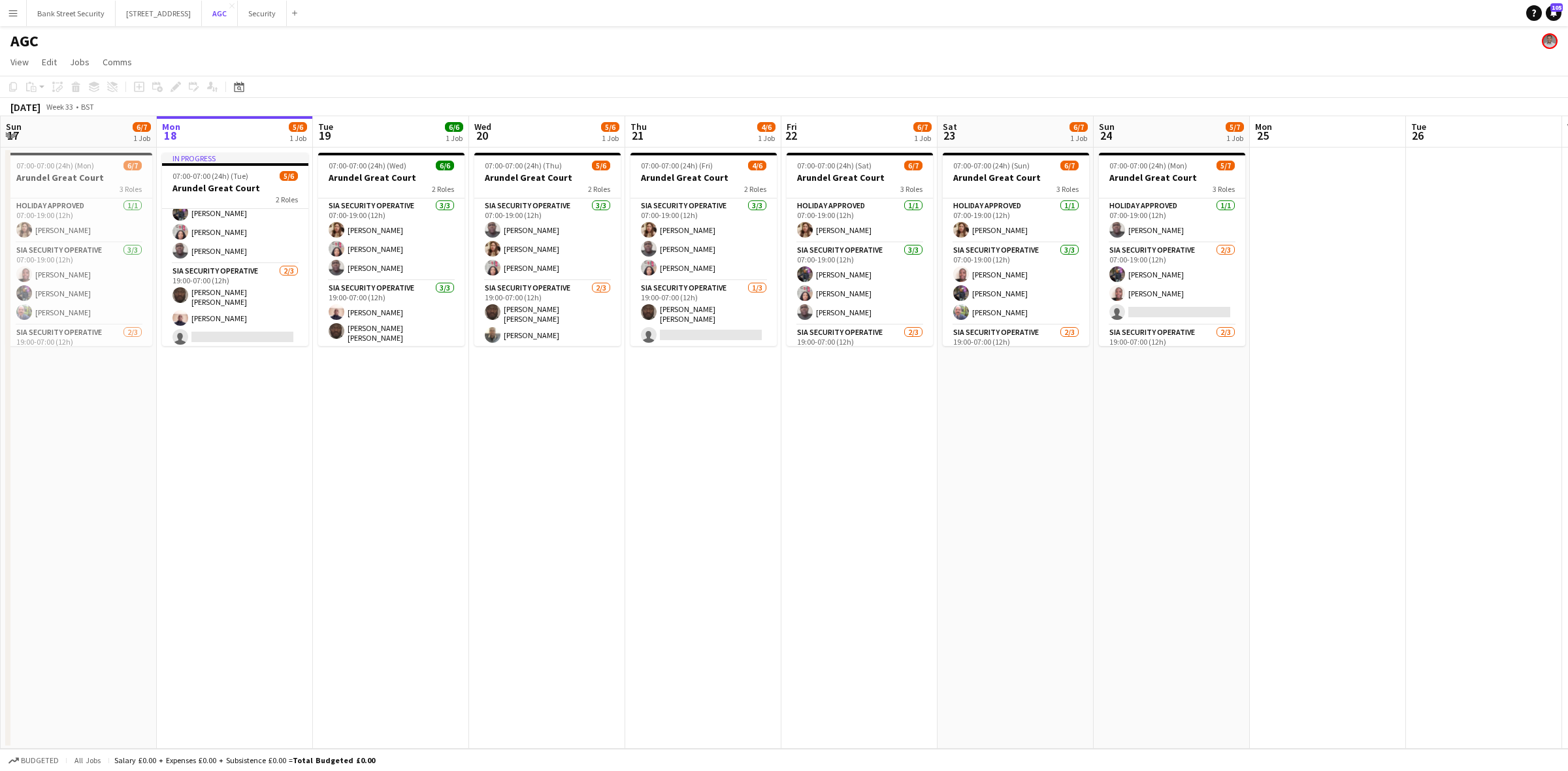
scroll to position [17, 0]
click at [250, 325] on app-card-role "SIA Security Operative [DATE] 19:00-07:00 (12h) [PERSON_NAME] [PERSON_NAME] [PE…" at bounding box center [235, 307] width 146 height 86
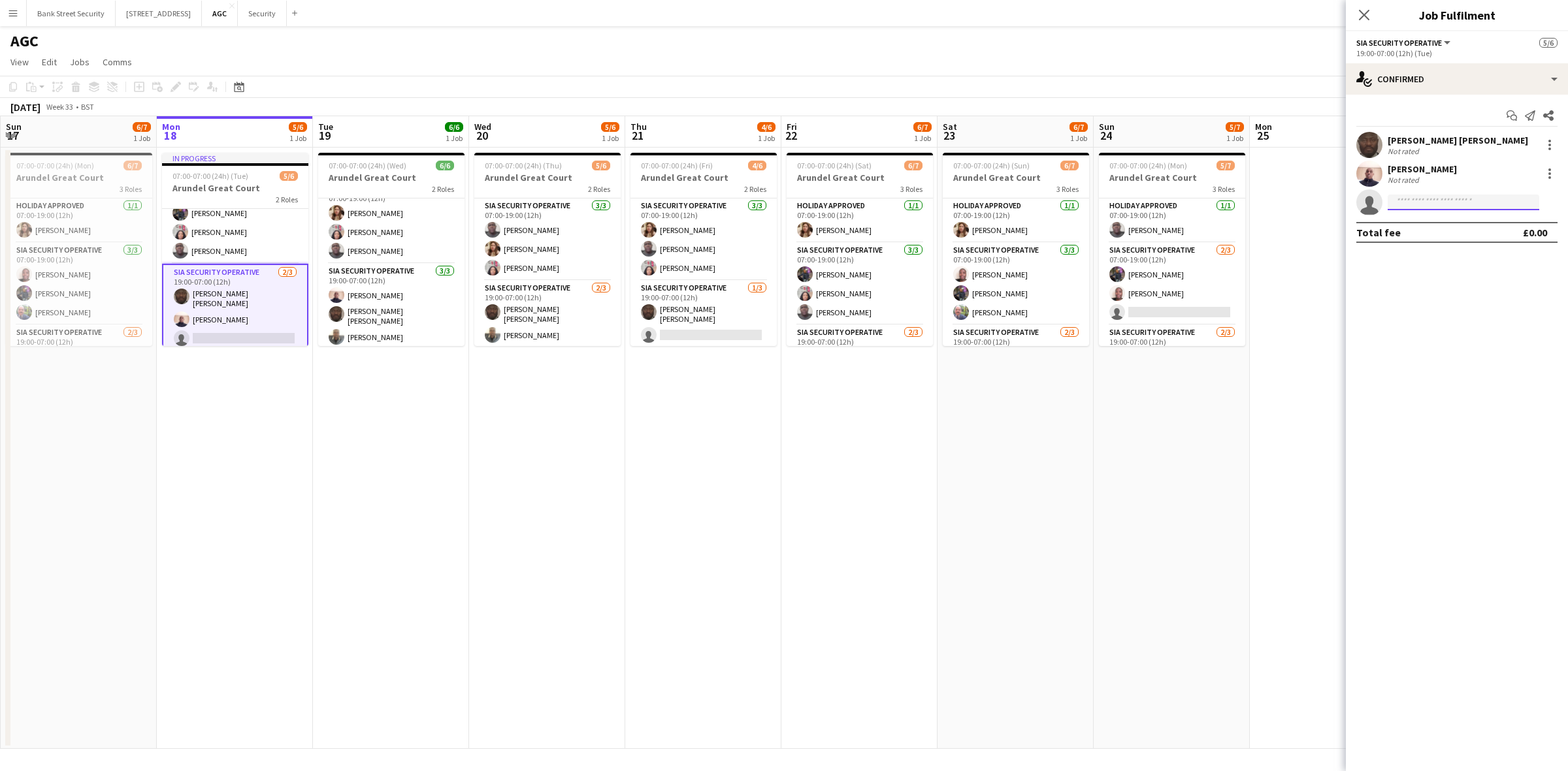
click at [1175, 202] on input at bounding box center [1463, 203] width 151 height 16
click at [1175, 203] on input at bounding box center [1463, 203] width 151 height 16
click at [1175, 358] on mat-expansion-panel "check Confirmed Start chat Send notification Share [PERSON_NAME] [PERSON_NAME] …" at bounding box center [1457, 433] width 222 height 676
click at [1175, 204] on input at bounding box center [1463, 203] width 151 height 16
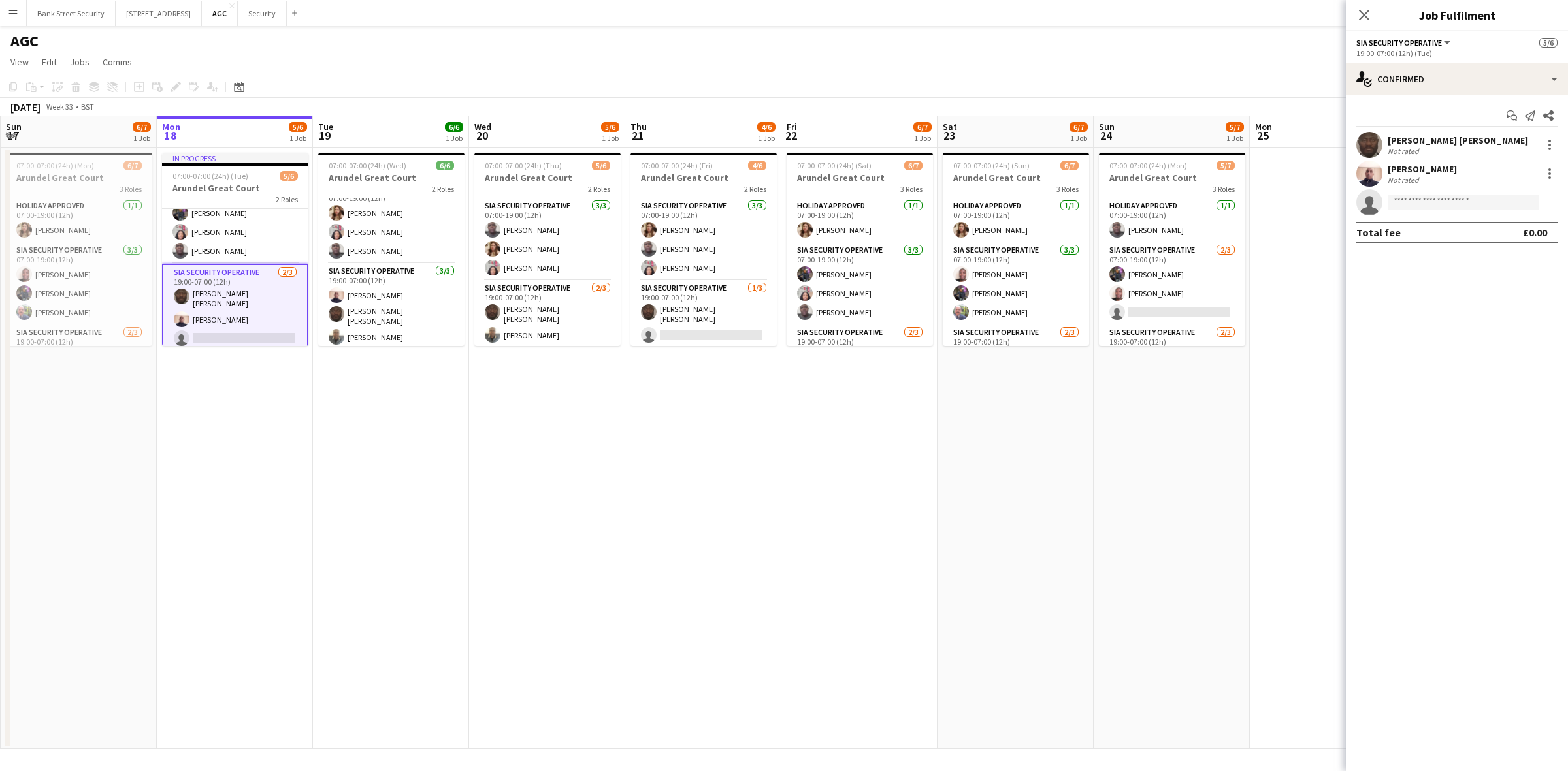
drag, startPoint x: 1411, startPoint y: 468, endPoint x: 1411, endPoint y: 436, distance: 32.0
click at [1175, 467] on mat-expansion-panel "check Confirmed Start chat Send notification Share [PERSON_NAME] [PERSON_NAME] …" at bounding box center [1457, 433] width 222 height 676
click at [1175, 195] on input at bounding box center [1463, 203] width 151 height 16
click at [1175, 203] on input at bounding box center [1463, 203] width 151 height 16
click at [1175, 204] on input at bounding box center [1463, 203] width 151 height 16
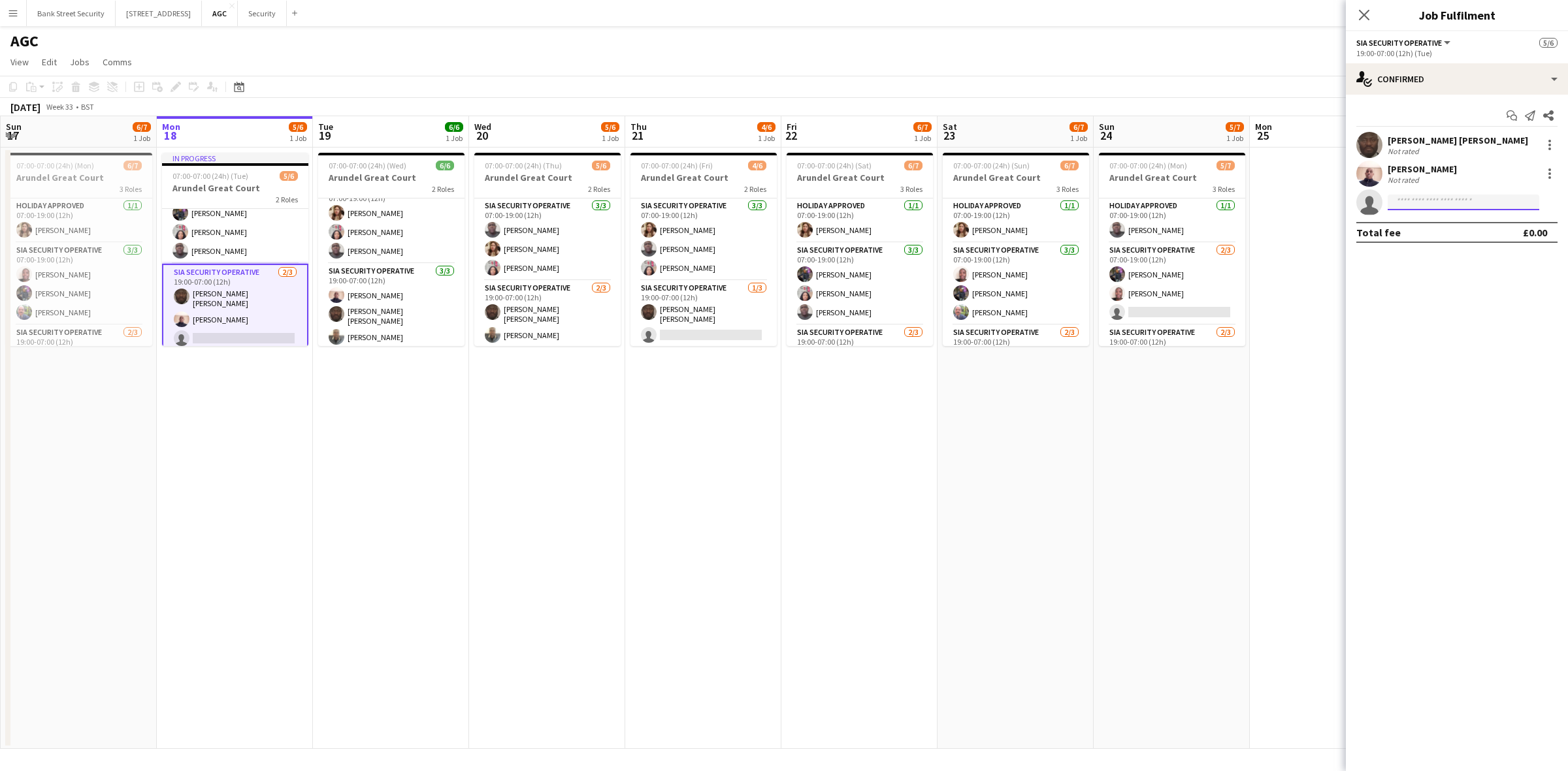
click at [1175, 204] on input at bounding box center [1463, 203] width 151 height 16
click at [703, 328] on app-card-role "SIA Security Operative [DATE] 19:00-07:00 (12h) [PERSON_NAME] [PERSON_NAME] sin…" at bounding box center [703, 307] width 146 height 86
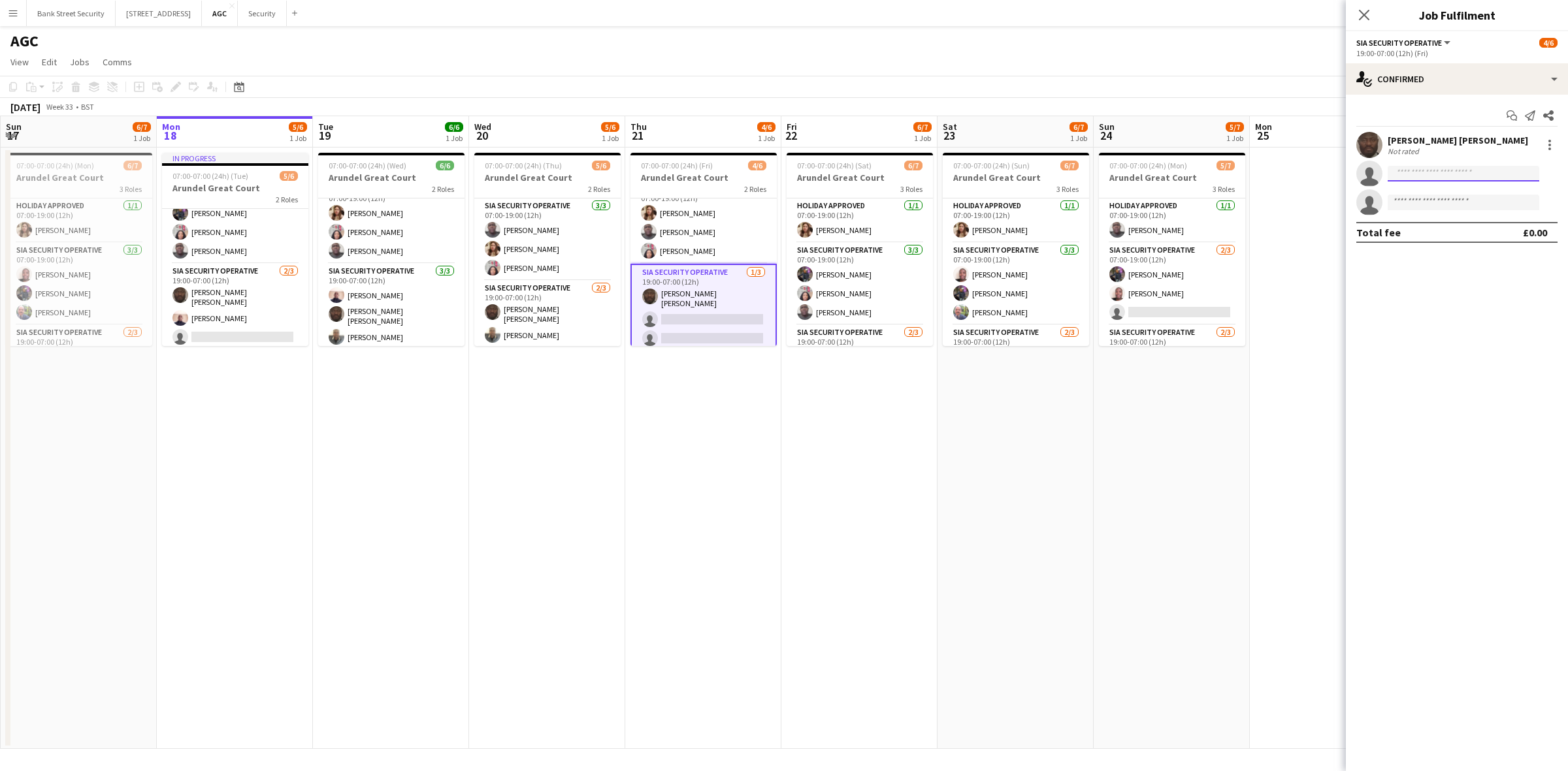
click at [1175, 171] on input at bounding box center [1463, 173] width 151 height 16
type input "*****"
click at [1175, 206] on span "[EMAIL_ADDRESS][DOMAIN_NAME]" at bounding box center [1463, 203] width 130 height 11
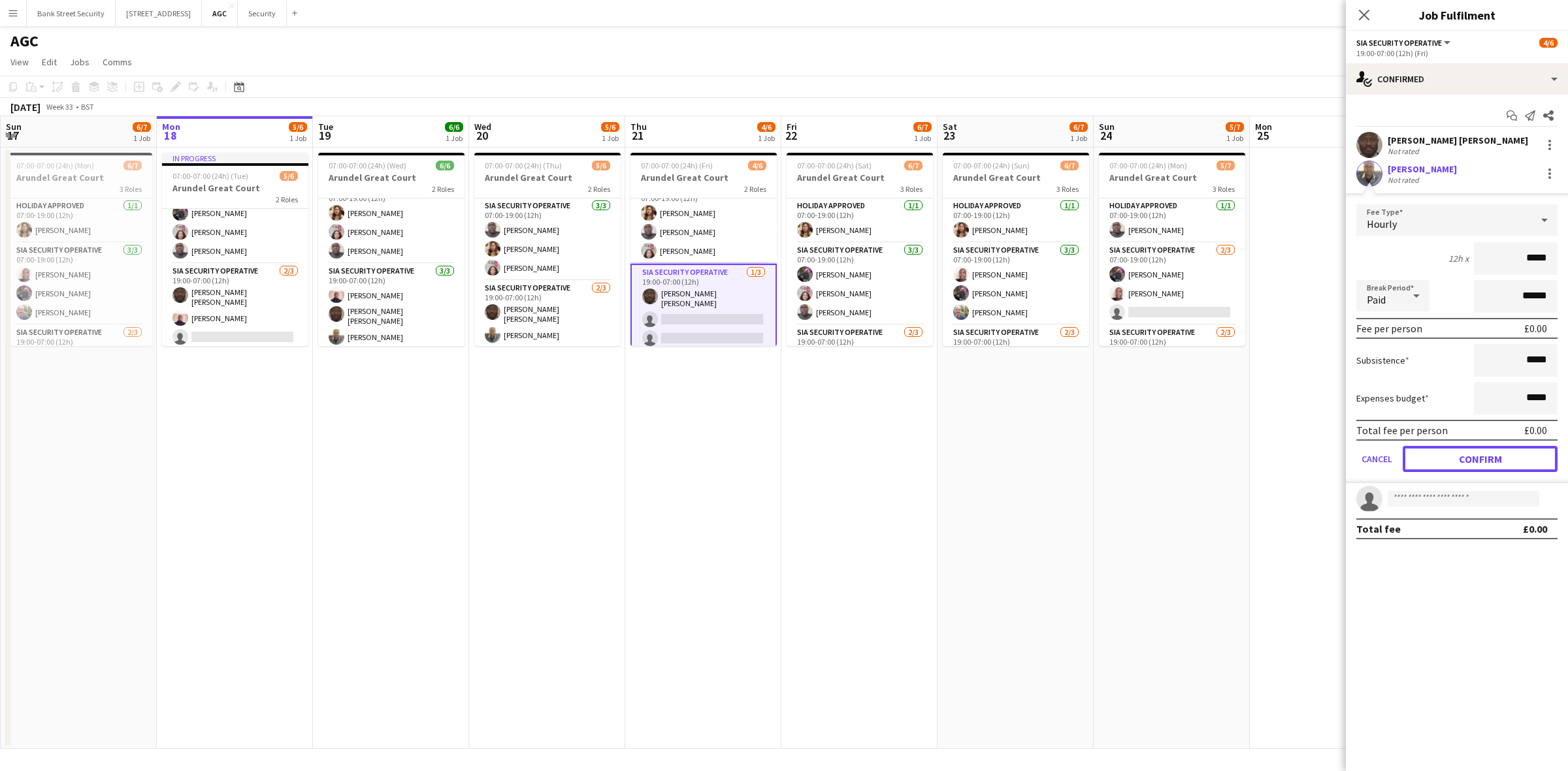
click at [1175, 462] on button "Confirm" at bounding box center [1480, 459] width 155 height 26
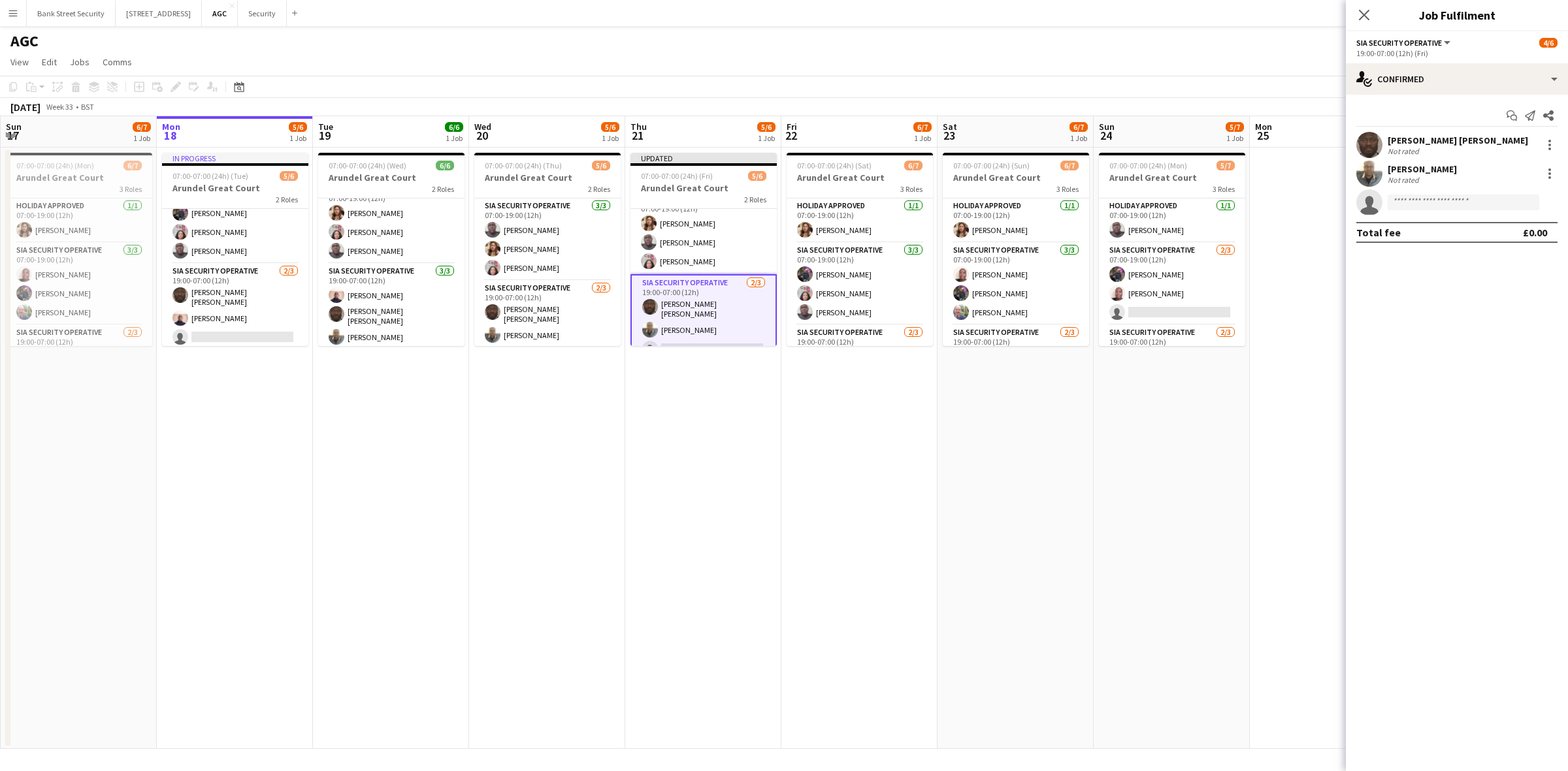
click at [1175, 14] on icon "Close pop-in" at bounding box center [1364, 15] width 11 height 11
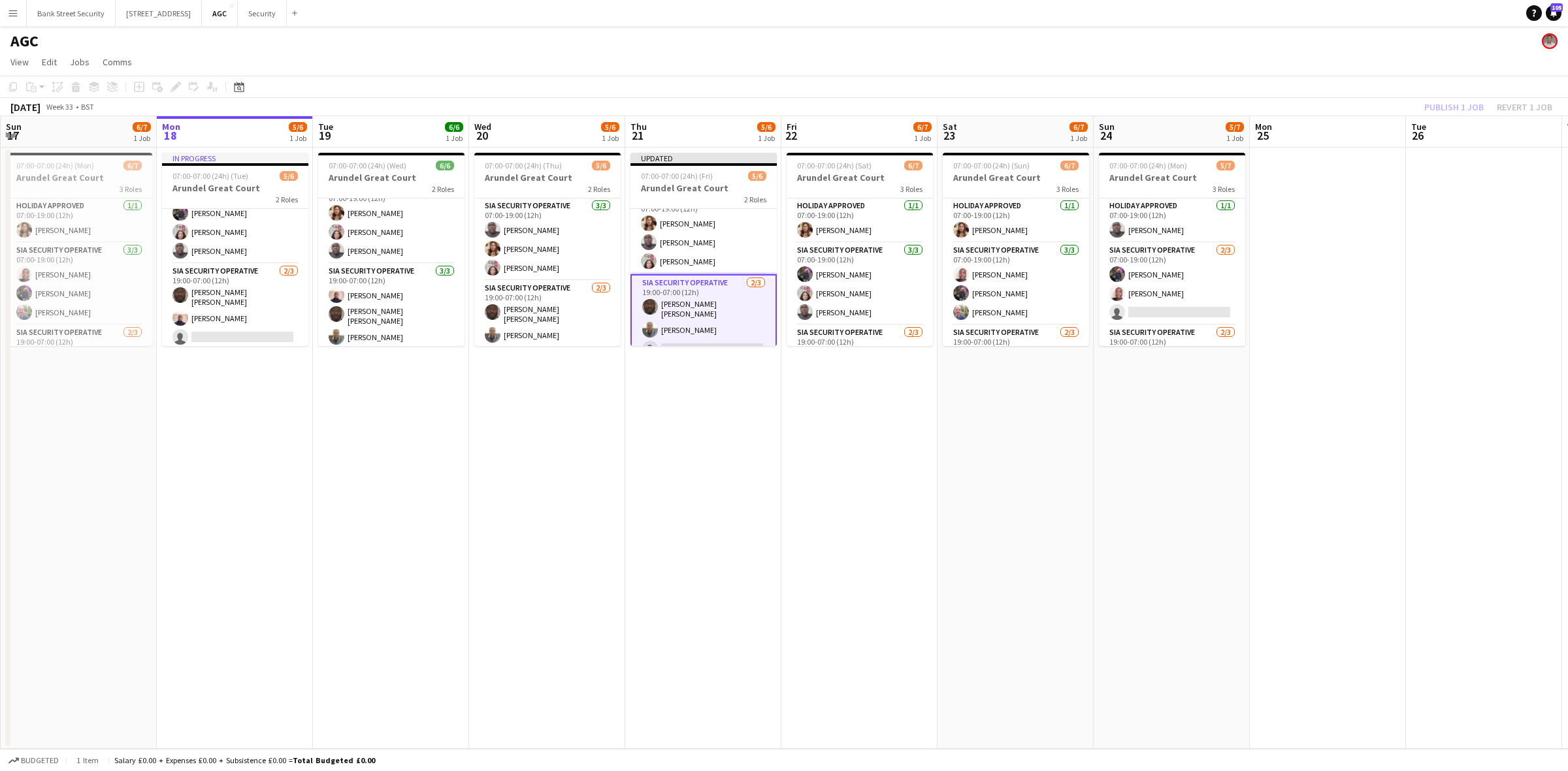
click at [1175, 107] on div "Publish 1 job Revert 1 job" at bounding box center [1488, 107] width 159 height 17
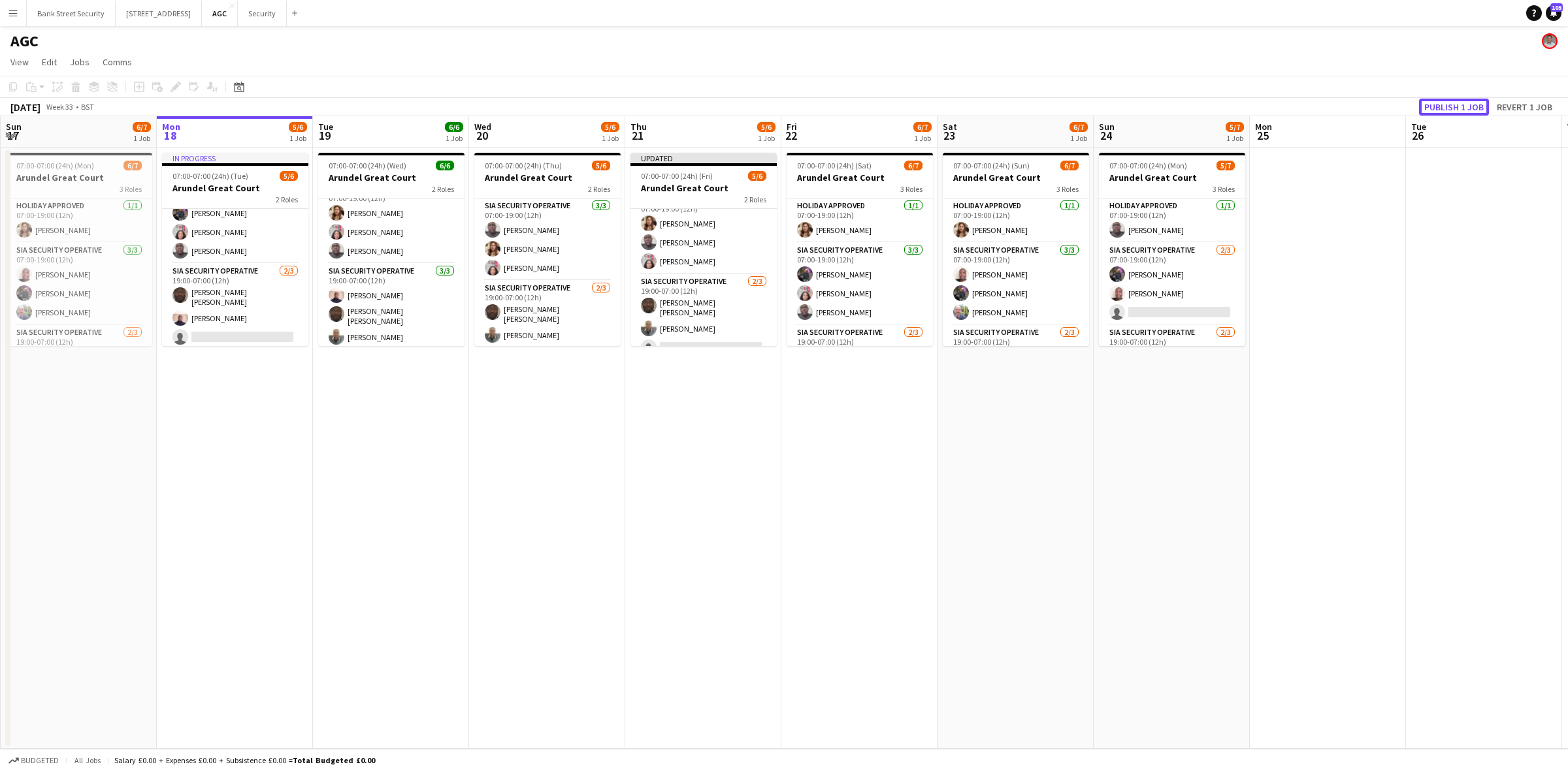
click at [1175, 107] on button "Publish 1 job" at bounding box center [1454, 107] width 70 height 17
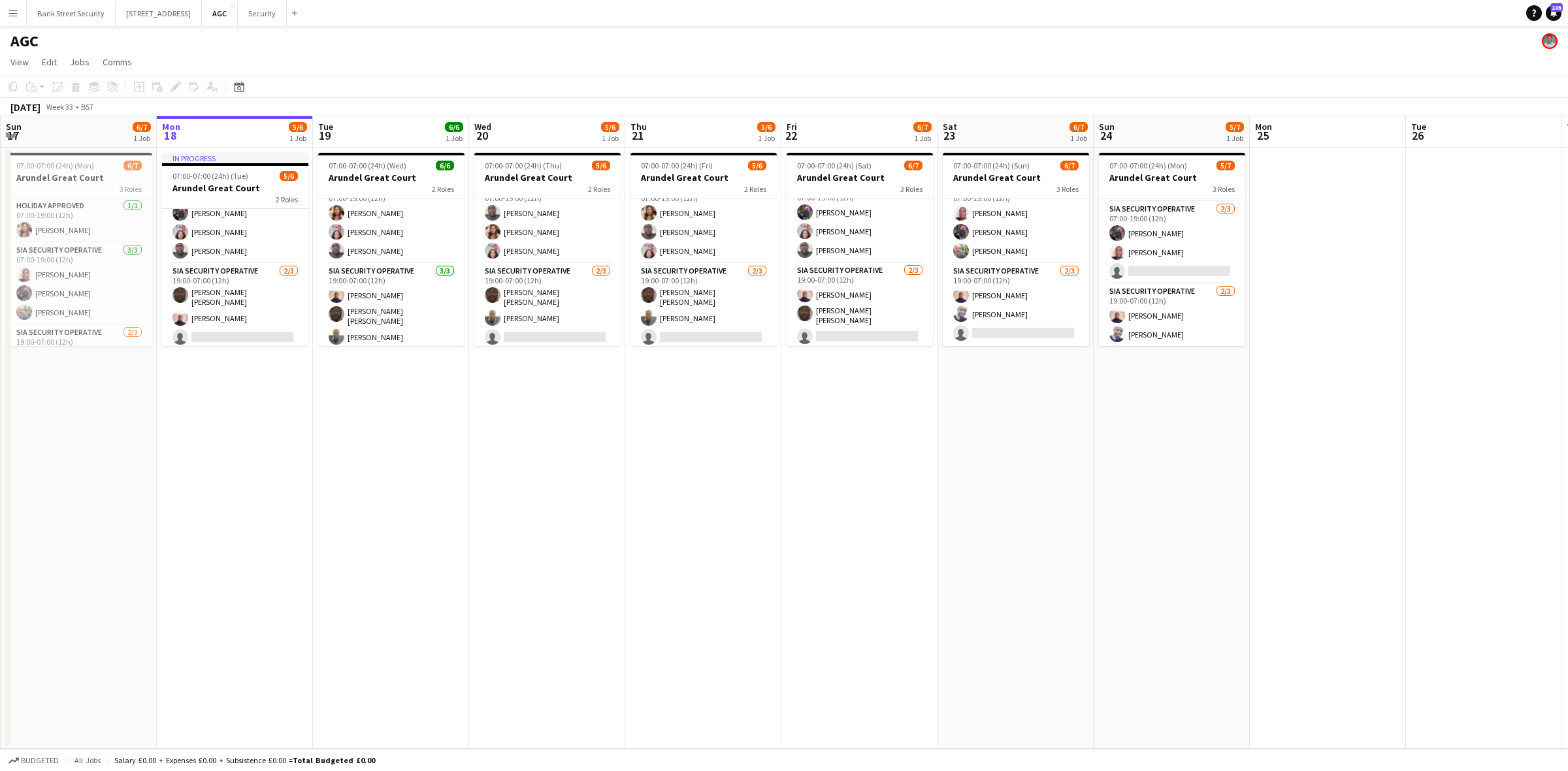
scroll to position [62, 0]
